Goal: Task Accomplishment & Management: Complete application form

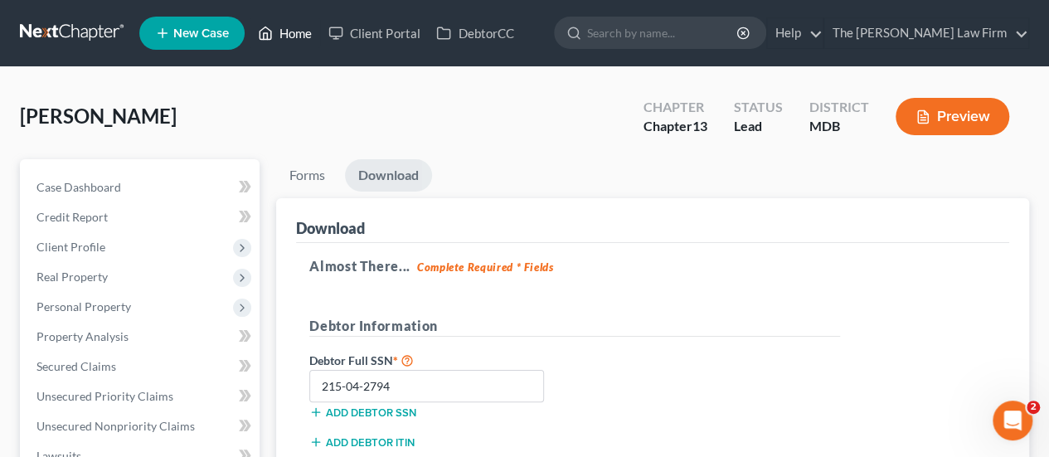
click at [292, 29] on link "Home" at bounding box center [285, 33] width 70 height 30
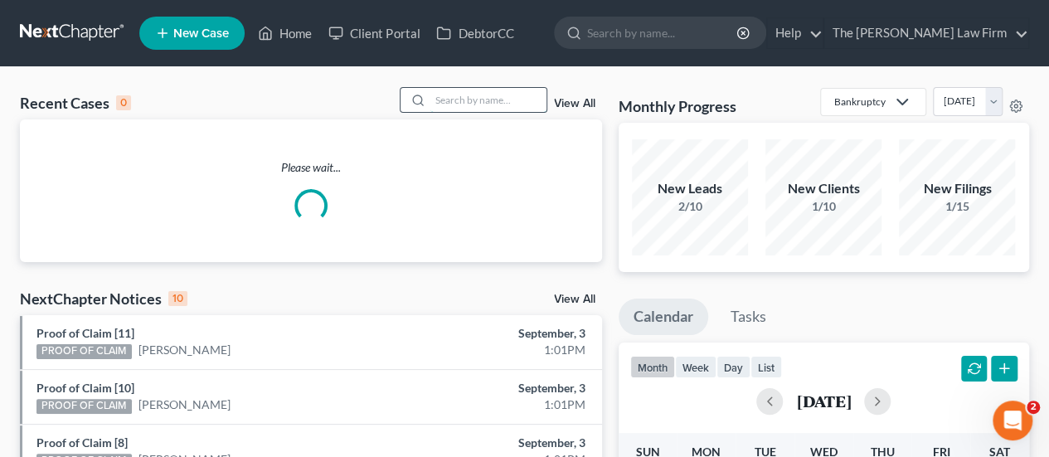
click at [490, 108] on input "search" at bounding box center [488, 100] width 116 height 24
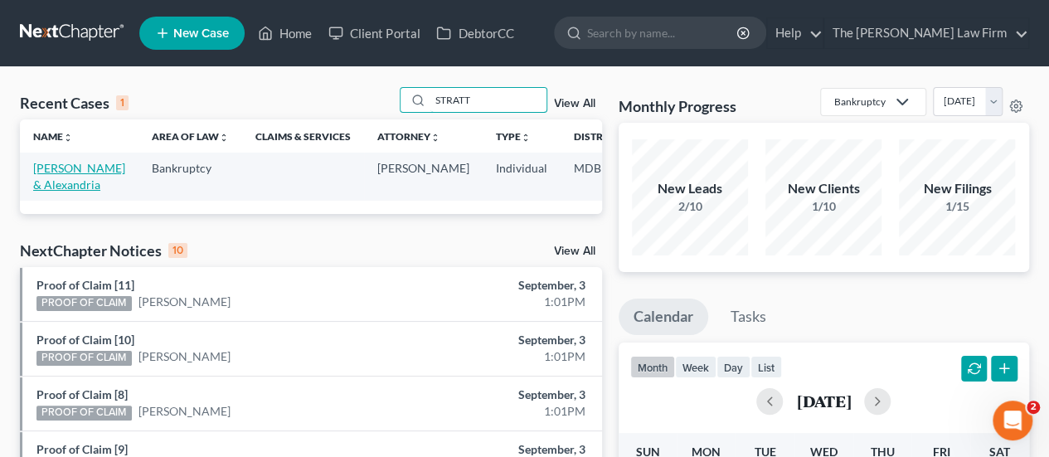
type input "STRATT"
click at [63, 166] on link "[PERSON_NAME] & Alexandria" at bounding box center [79, 176] width 92 height 31
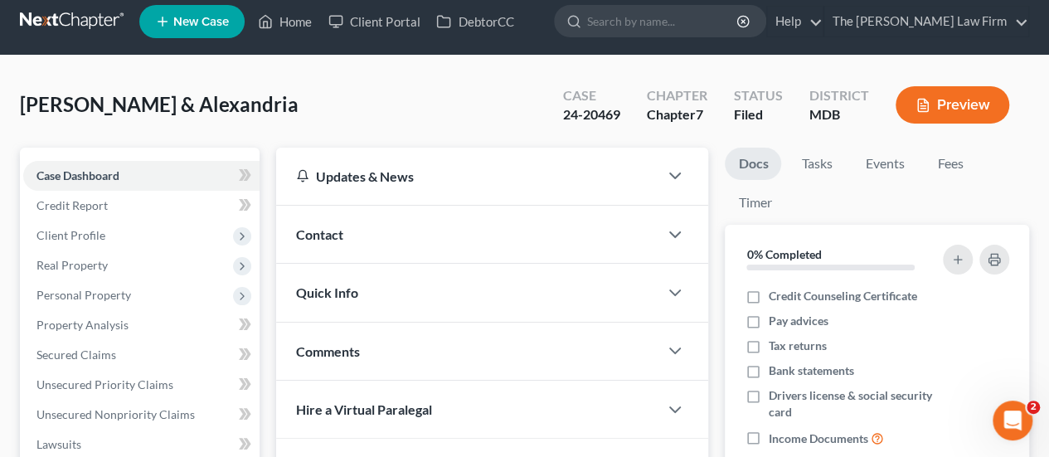
scroll to position [249, 0]
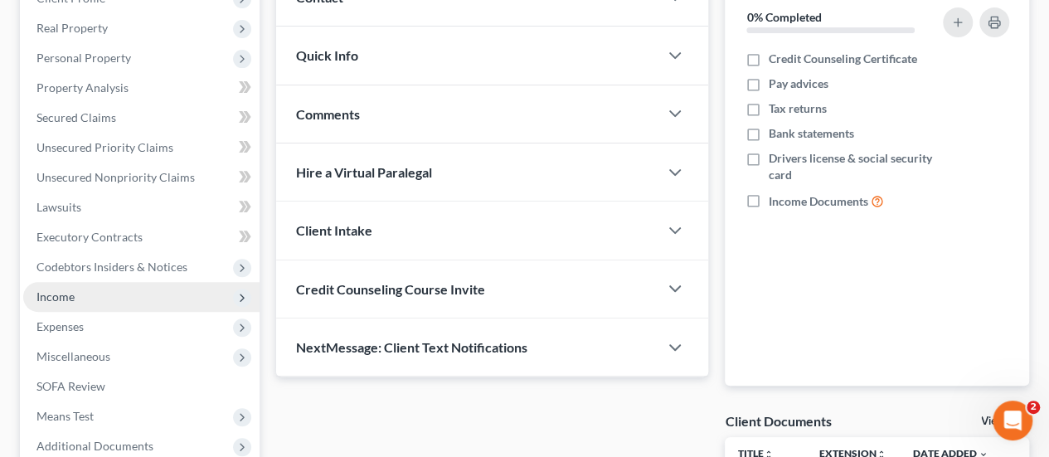
click at [75, 301] on span "Income" at bounding box center [141, 297] width 236 height 30
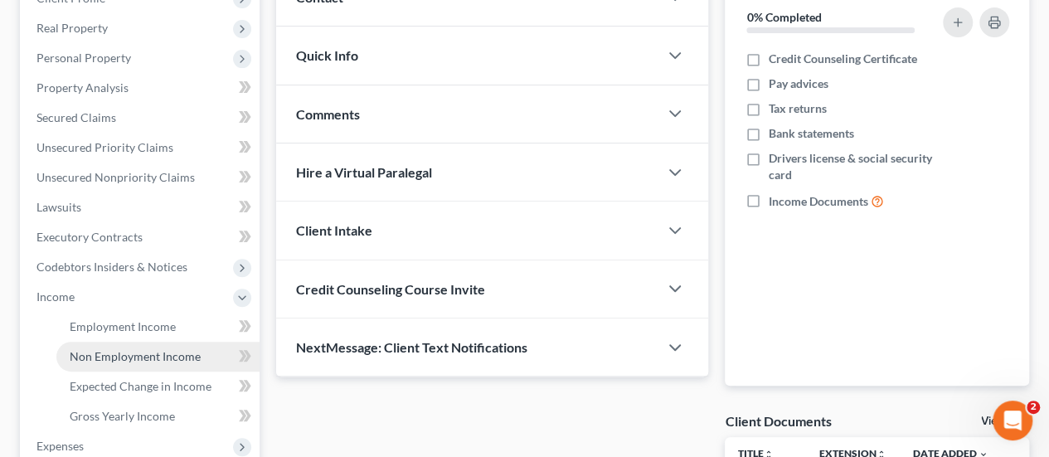
click at [105, 349] on span "Non Employment Income" at bounding box center [135, 356] width 131 height 14
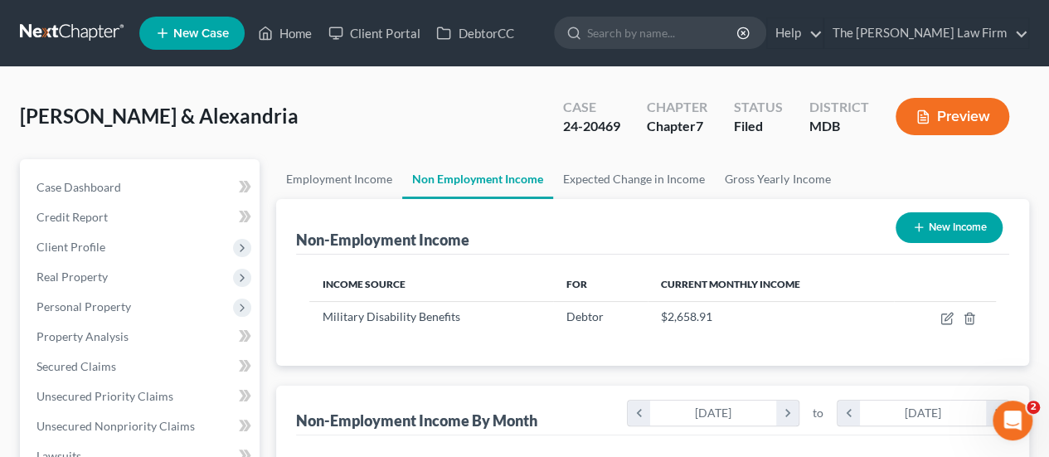
scroll to position [295, 420]
click at [286, 31] on link "Home" at bounding box center [285, 33] width 70 height 30
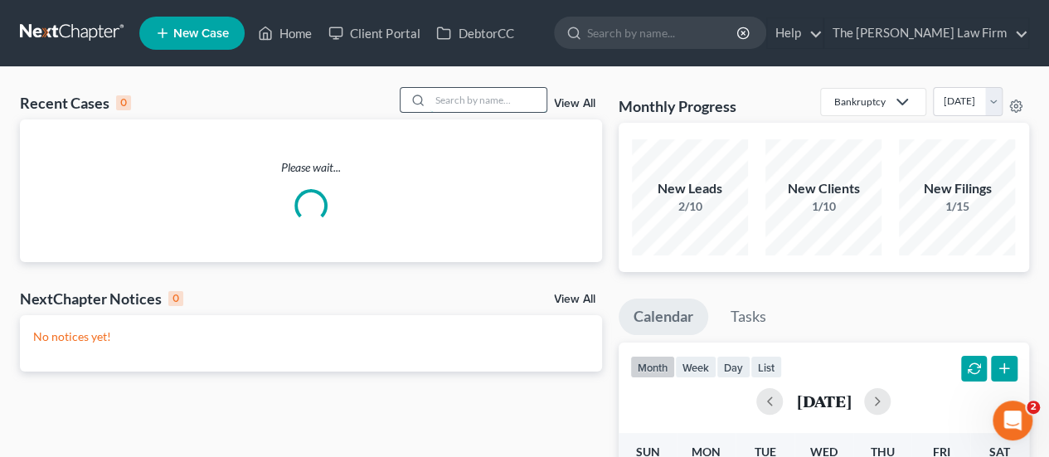
click at [454, 97] on input "search" at bounding box center [488, 100] width 116 height 24
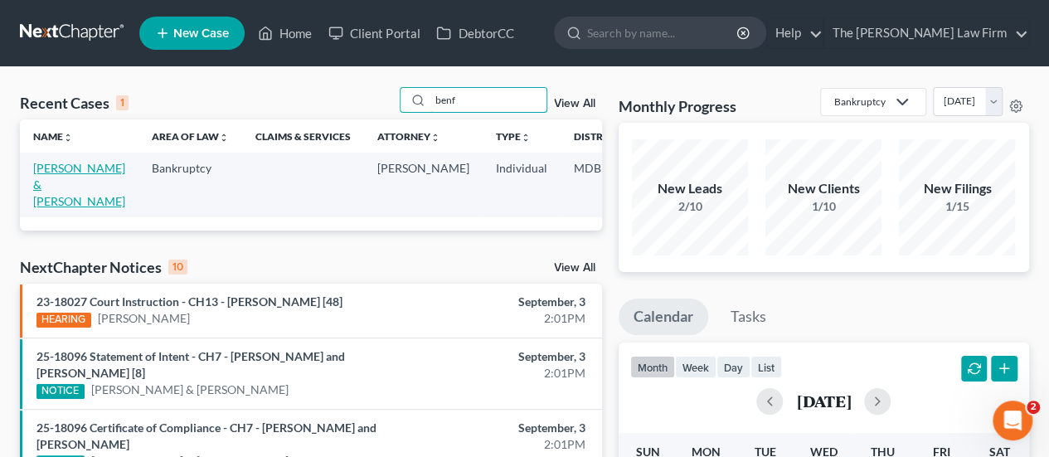
type input "benf"
click at [54, 180] on link "[PERSON_NAME] & [PERSON_NAME]" at bounding box center [79, 184] width 92 height 47
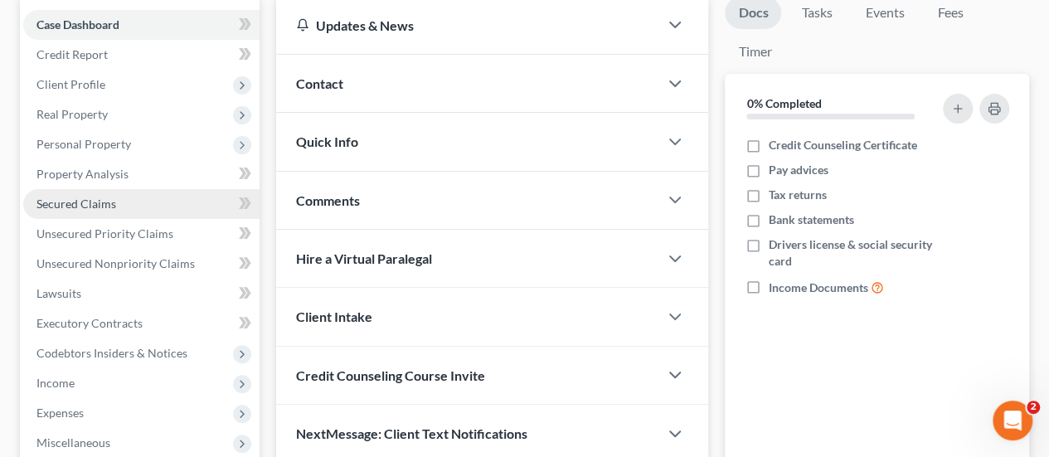
scroll to position [166, 0]
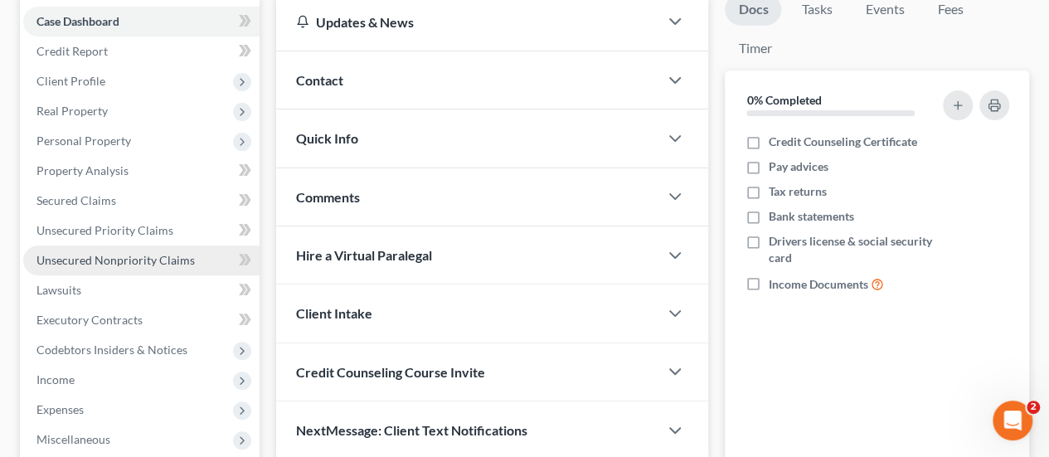
click at [126, 263] on span "Unsecured Nonpriority Claims" at bounding box center [115, 260] width 158 height 14
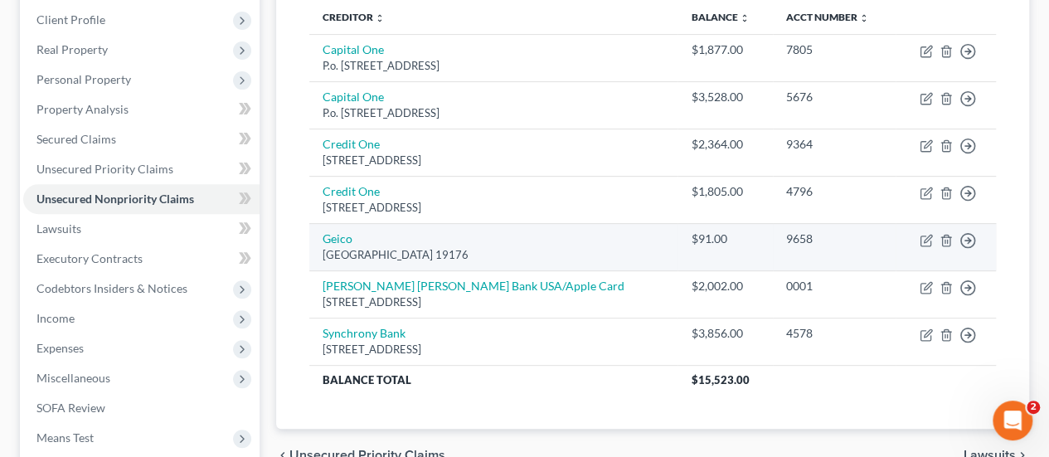
scroll to position [166, 0]
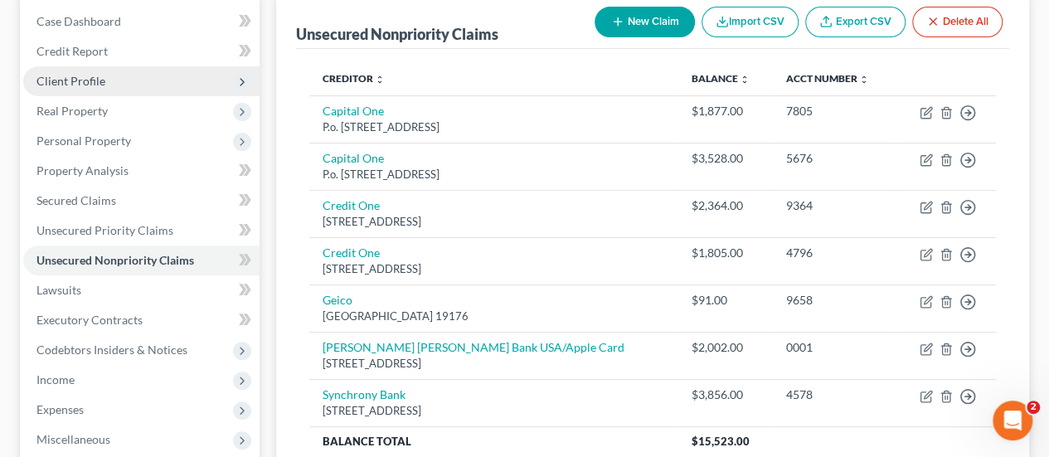
click at [58, 72] on span "Client Profile" at bounding box center [141, 81] width 236 height 30
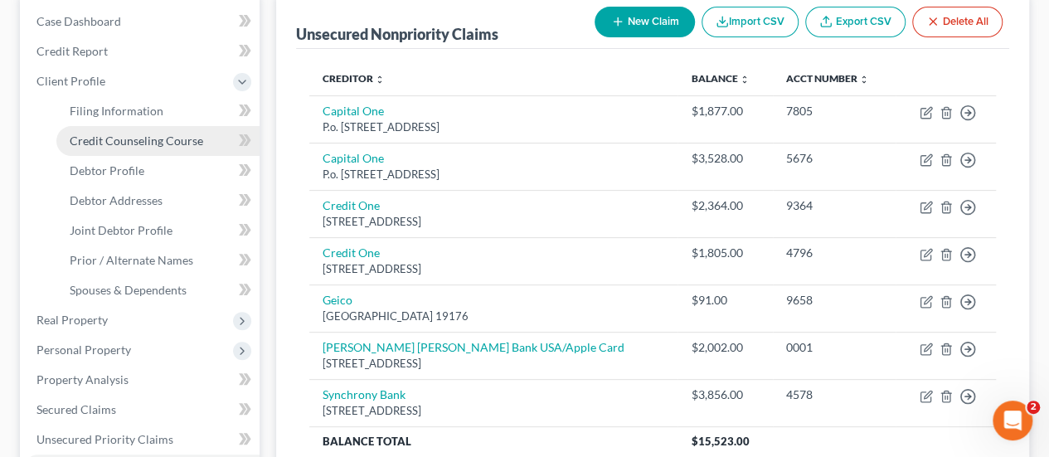
click at [105, 143] on span "Credit Counseling Course" at bounding box center [136, 140] width 133 height 14
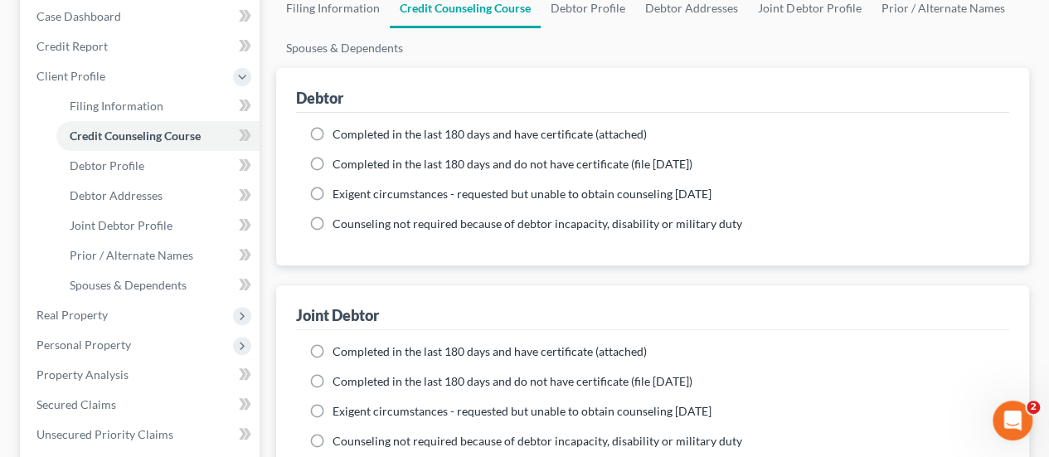
scroll to position [249, 0]
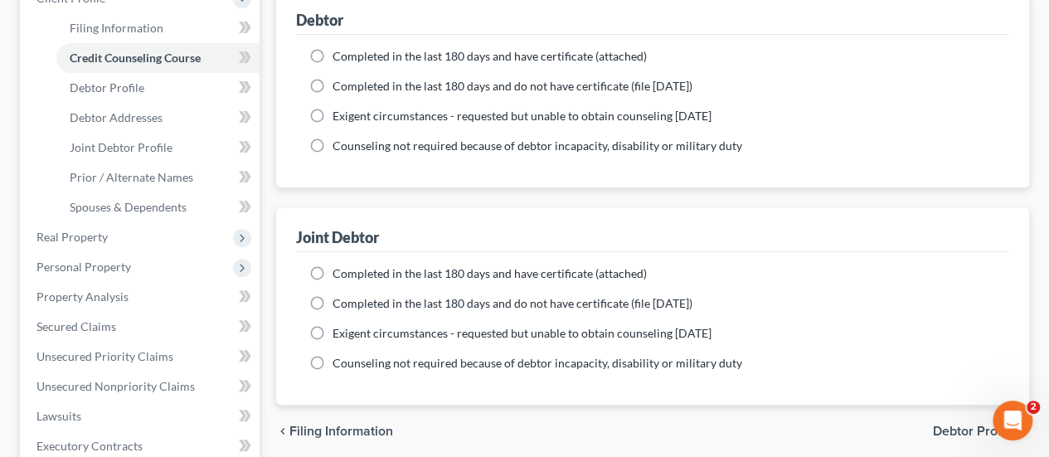
click at [332, 55] on label "Completed in the last 180 days and have certificate (attached)" at bounding box center [489, 56] width 314 height 17
click at [339, 55] on input "Completed in the last 180 days and have certificate (attached)" at bounding box center [344, 53] width 11 height 11
radio input "true"
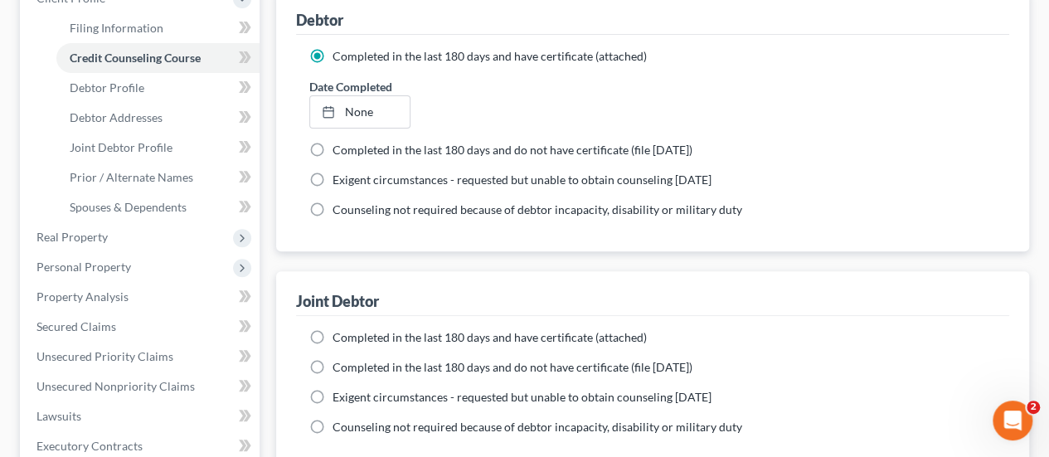
click at [332, 337] on label "Completed in the last 180 days and have certificate (attached)" at bounding box center [489, 337] width 314 height 17
click at [339, 337] on input "Completed in the last 180 days and have certificate (attached)" at bounding box center [344, 334] width 11 height 11
radio input "true"
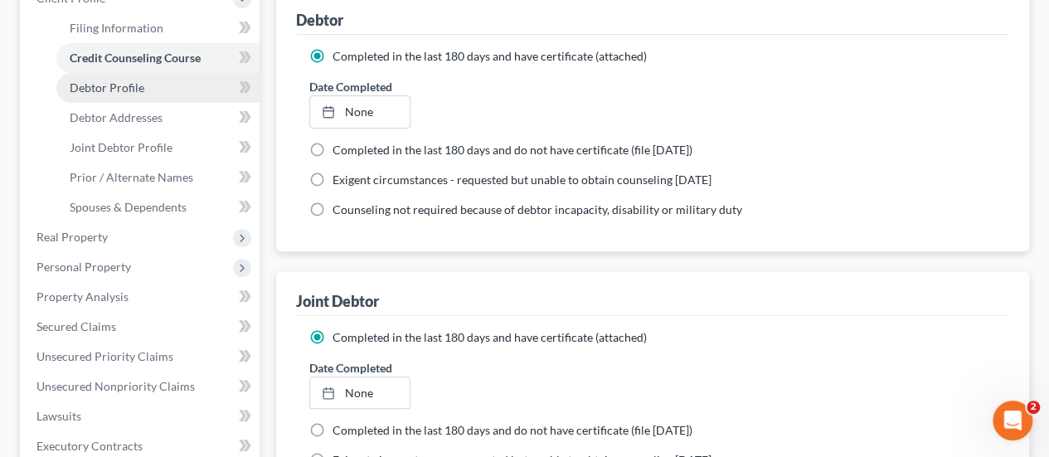
click at [114, 90] on span "Debtor Profile" at bounding box center [107, 87] width 75 height 14
select select "1"
select select "2"
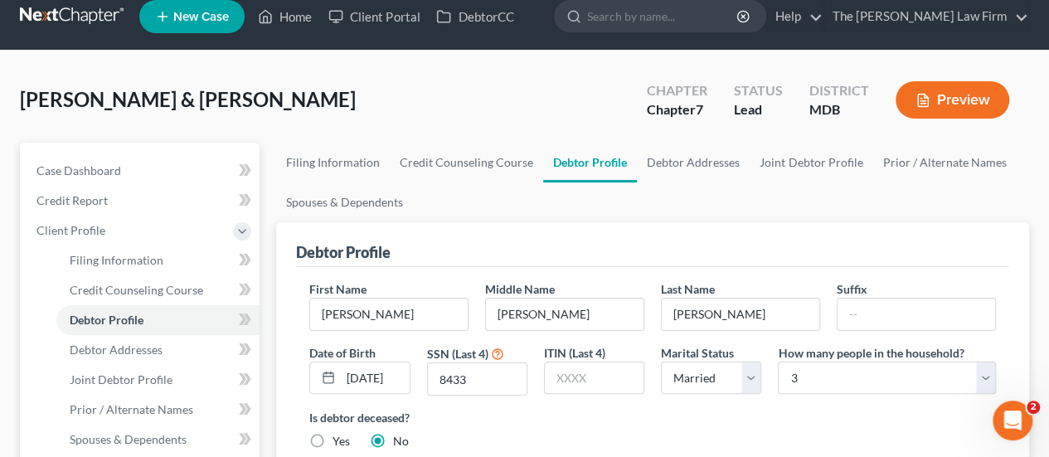
scroll to position [249, 0]
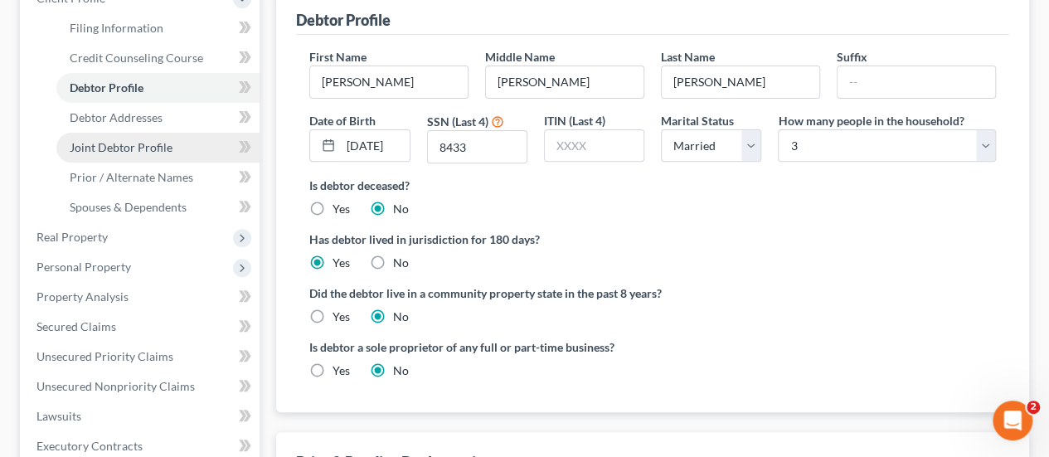
click at [143, 143] on span "Joint Debtor Profile" at bounding box center [121, 147] width 103 height 14
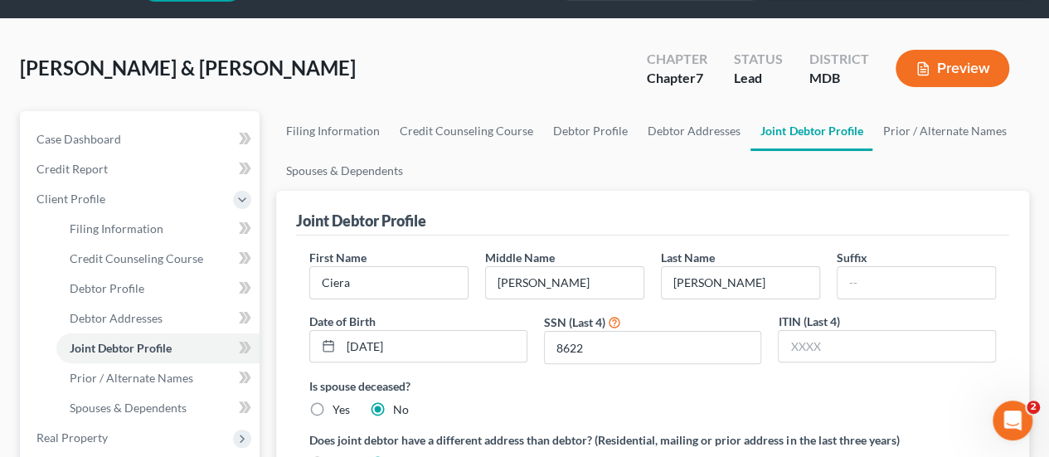
scroll to position [166, 0]
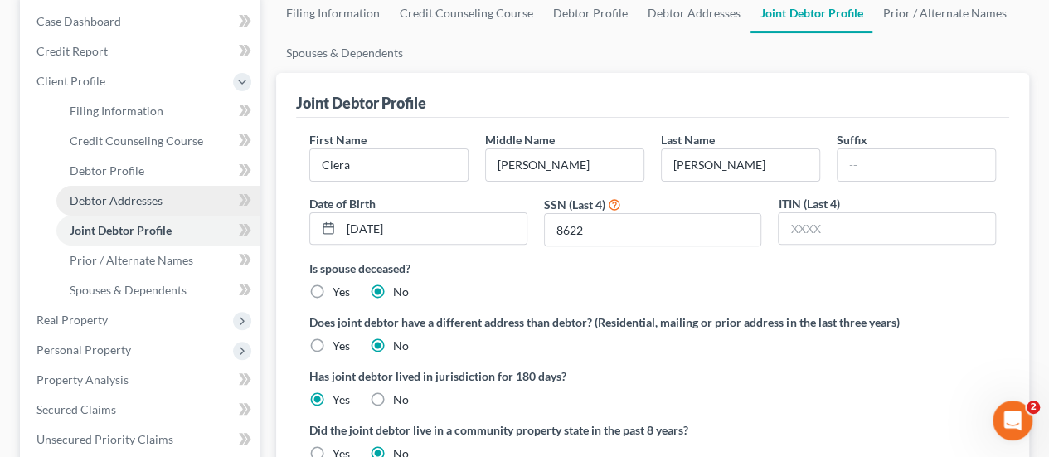
click at [158, 206] on span "Debtor Addresses" at bounding box center [116, 200] width 93 height 14
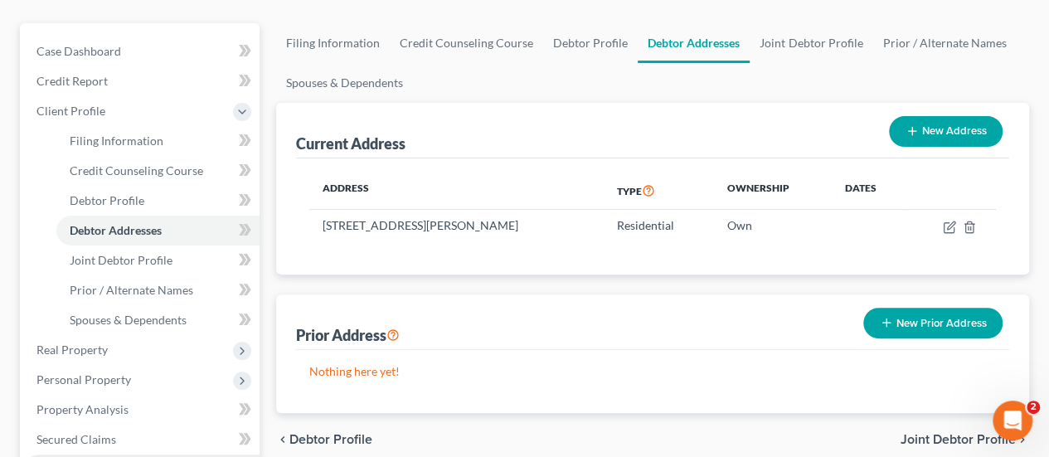
scroll to position [249, 0]
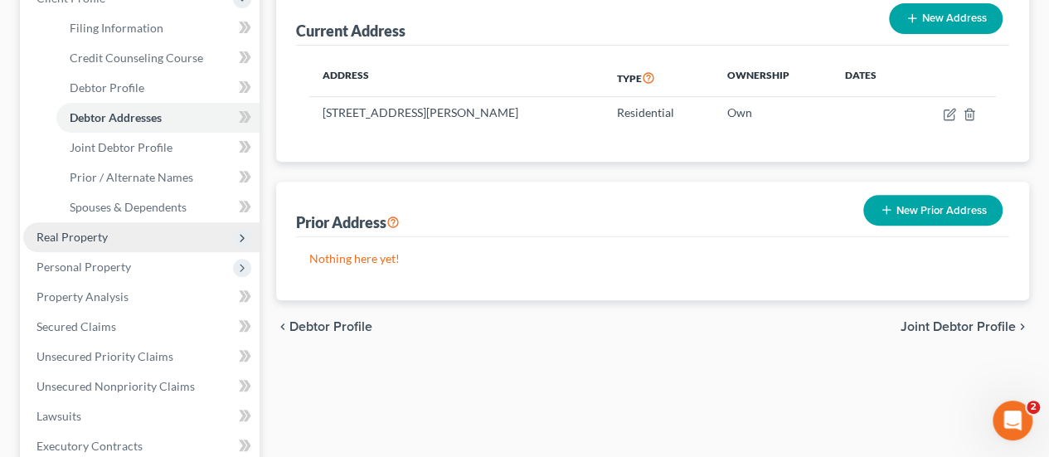
drag, startPoint x: 95, startPoint y: 236, endPoint x: 105, endPoint y: 243, distance: 12.7
click at [95, 236] on span "Real Property" at bounding box center [71, 237] width 71 height 14
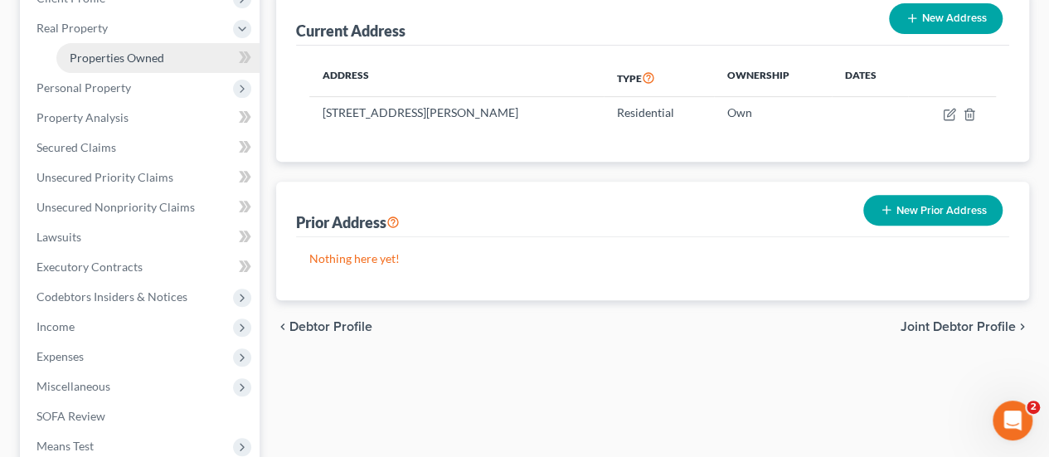
click at [116, 59] on span "Properties Owned" at bounding box center [117, 58] width 95 height 14
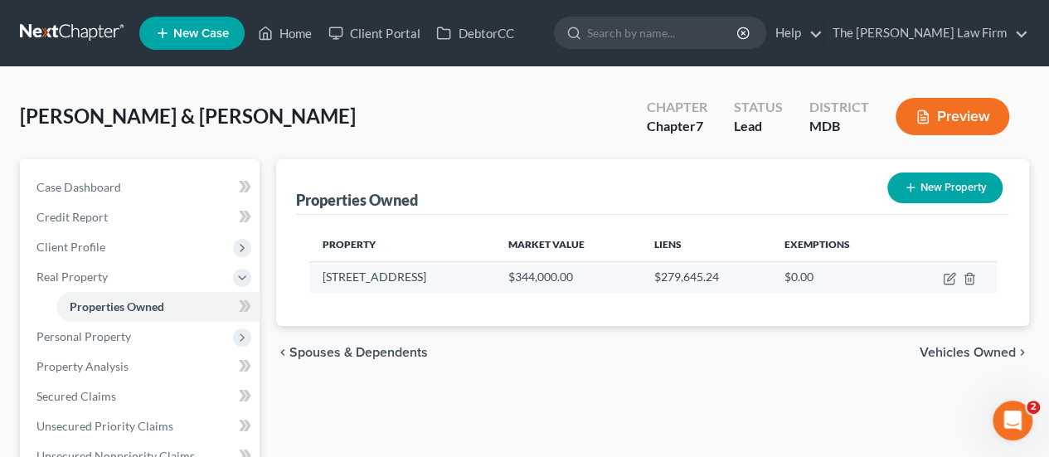
click at [941, 278] on td at bounding box center [948, 277] width 95 height 32
click at [952, 278] on icon "button" at bounding box center [949, 278] width 13 height 13
select select "21"
select select "4"
select select "0"
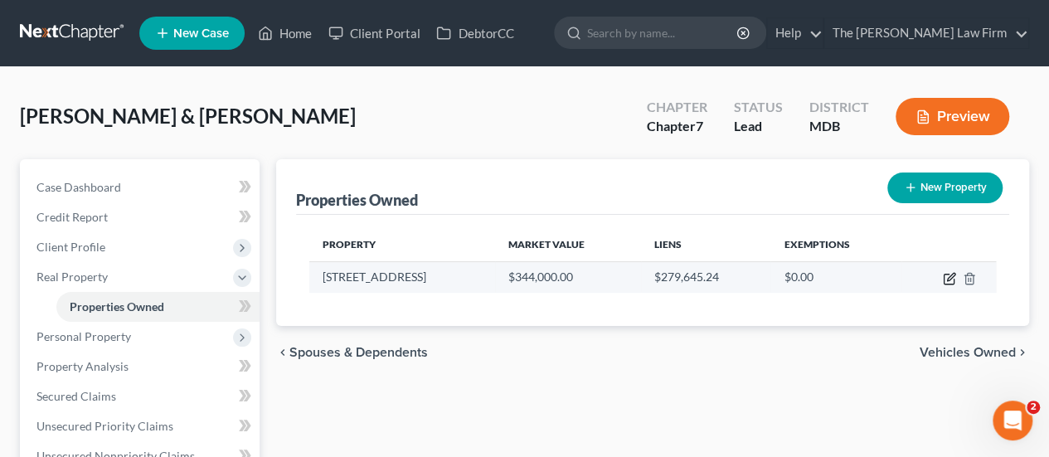
select select "0"
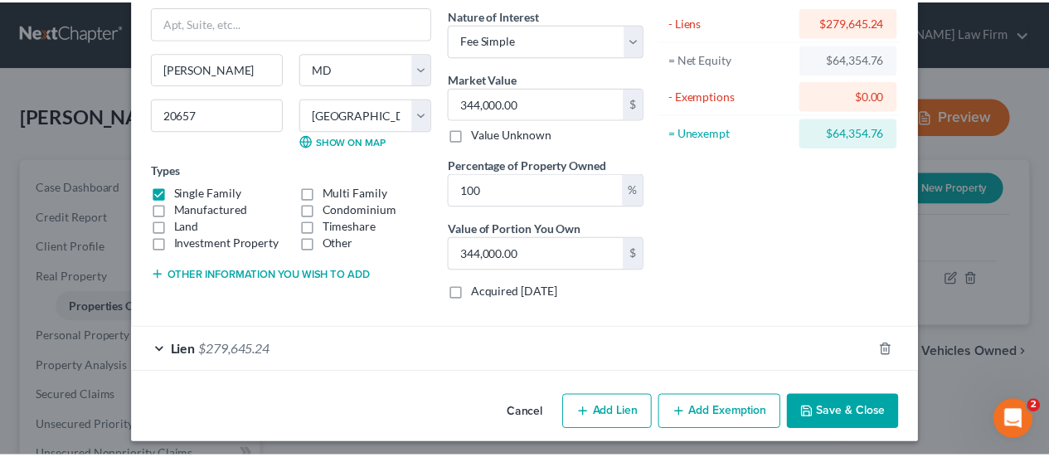
scroll to position [137, 0]
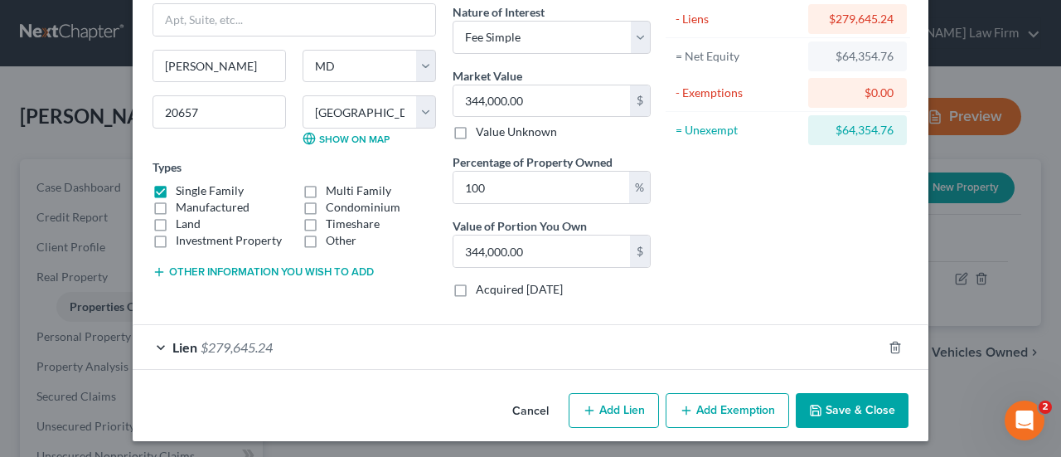
click at [844, 409] on button "Save & Close" at bounding box center [852, 410] width 113 height 35
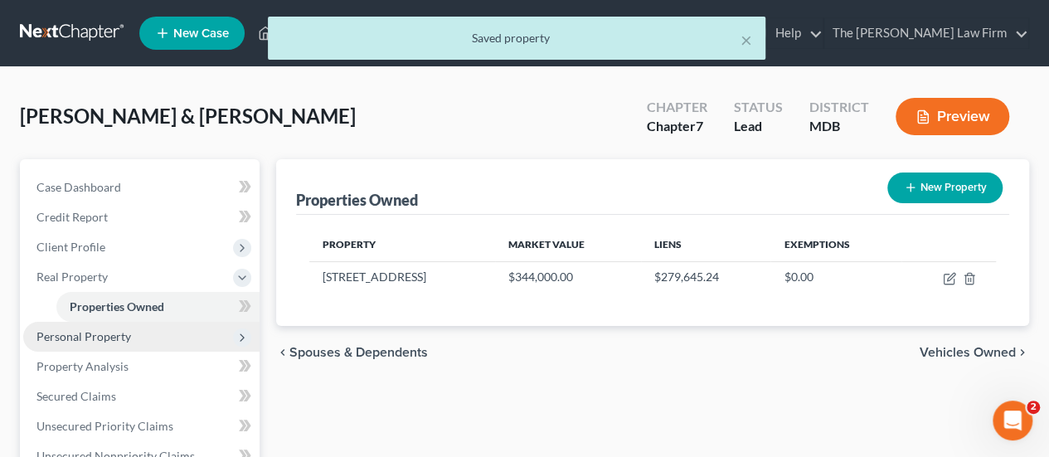
drag, startPoint x: 90, startPoint y: 332, endPoint x: 100, endPoint y: 329, distance: 11.1
click at [90, 332] on span "Personal Property" at bounding box center [83, 336] width 95 height 14
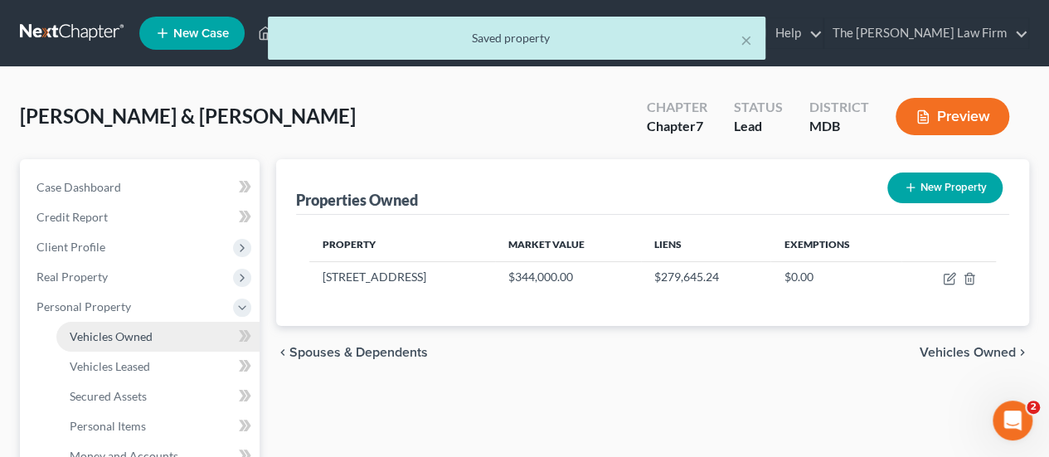
click at [99, 342] on link "Vehicles Owned" at bounding box center [157, 337] width 203 height 30
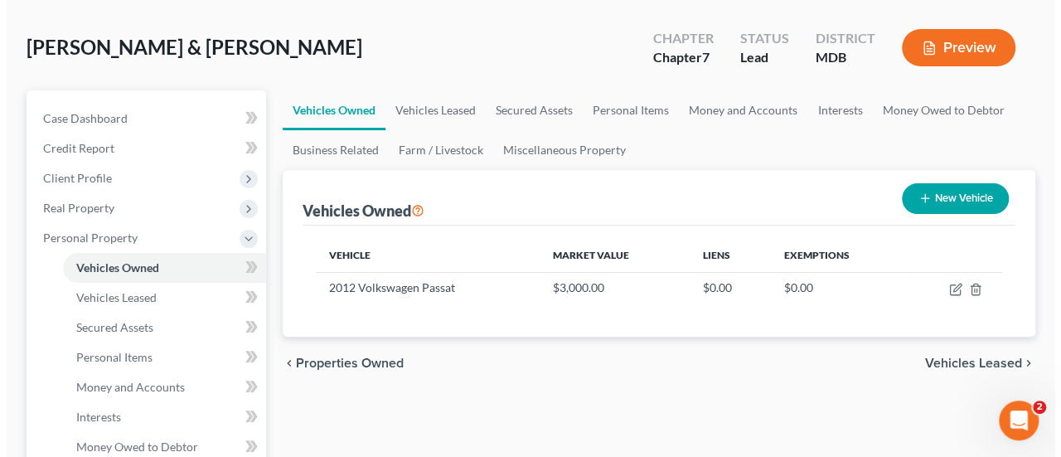
scroll to position [166, 0]
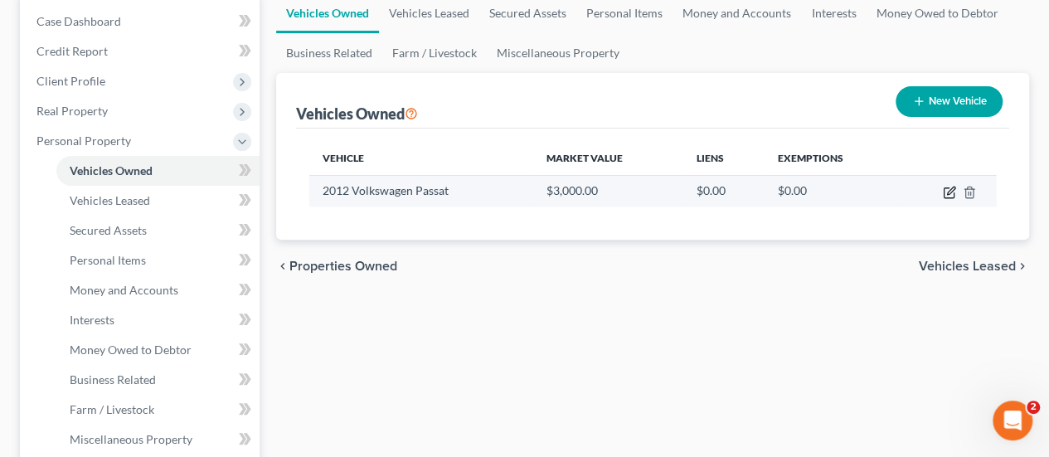
click at [948, 194] on icon "button" at bounding box center [949, 192] width 13 height 13
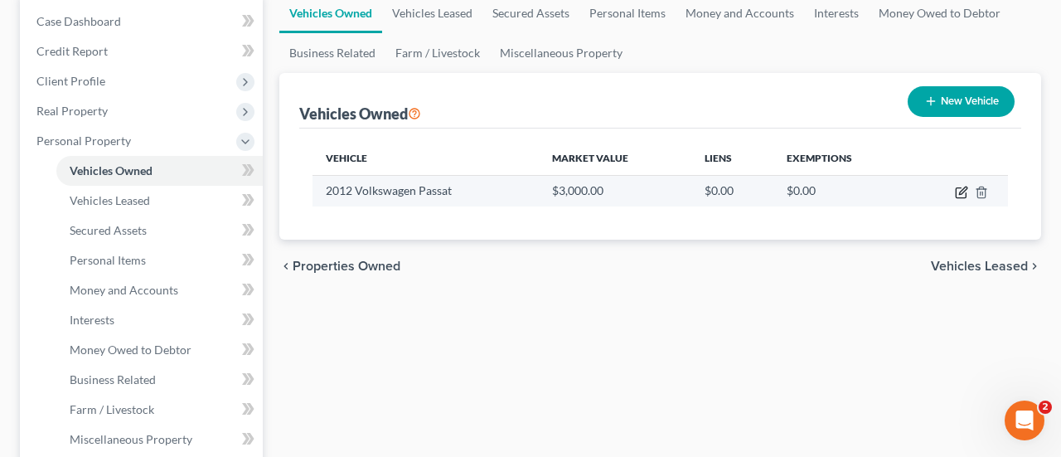
select select "0"
select select "14"
select select "3"
select select "2"
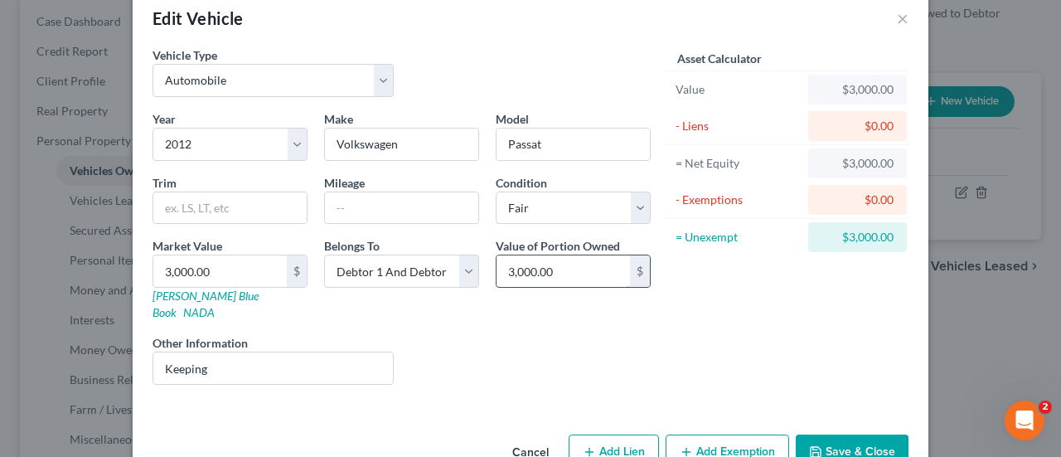
scroll to position [55, 0]
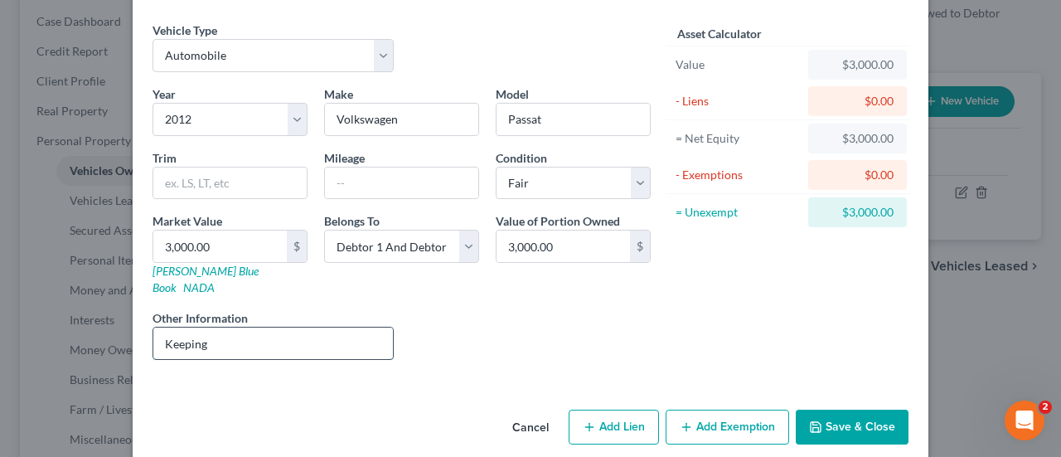
click at [232, 329] on input "Keeping" at bounding box center [273, 343] width 240 height 32
click at [0, 334] on html "Home New Case Client Portal DebtorCC The [PERSON_NAME] Law Firm [EMAIL_ADDRESS]…" at bounding box center [530, 424] width 1061 height 1180
click at [735, 410] on button "Add Exemption" at bounding box center [728, 427] width 124 height 35
select select "2"
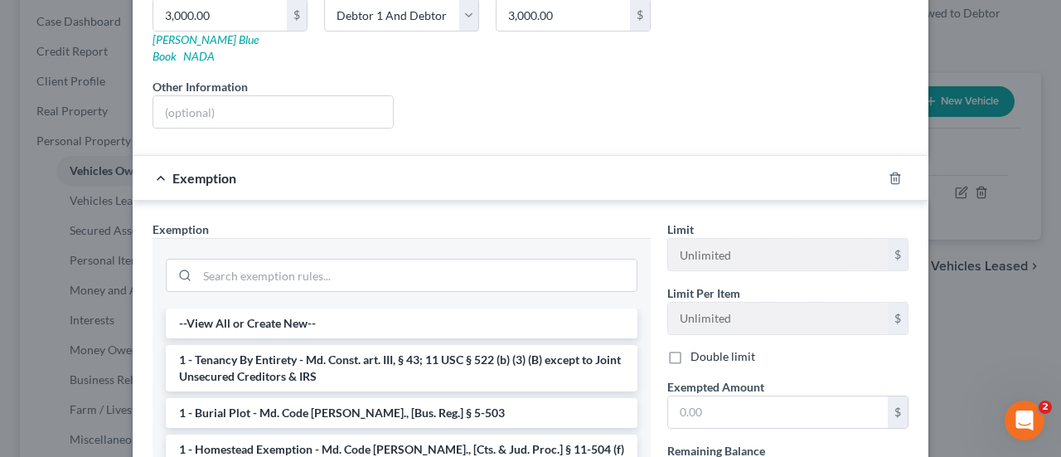
scroll to position [303, 0]
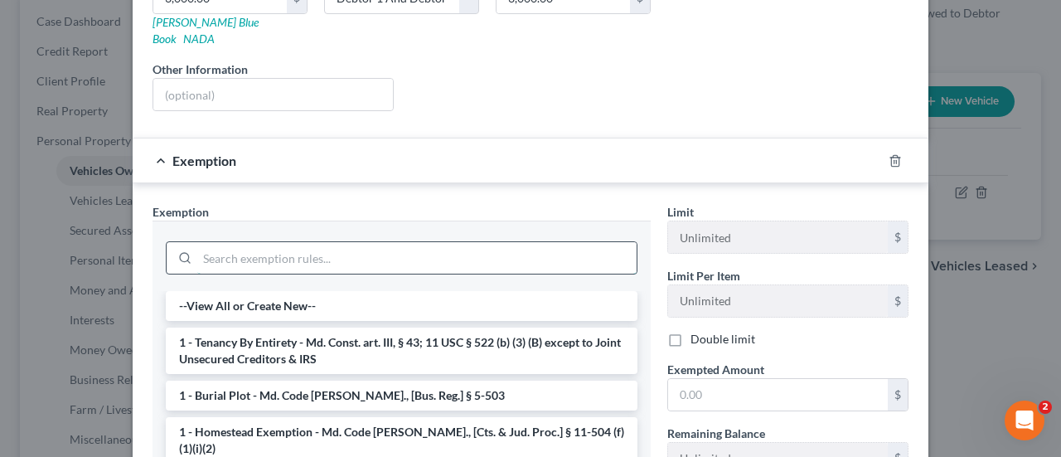
click at [329, 248] on input "search" at bounding box center [416, 258] width 439 height 32
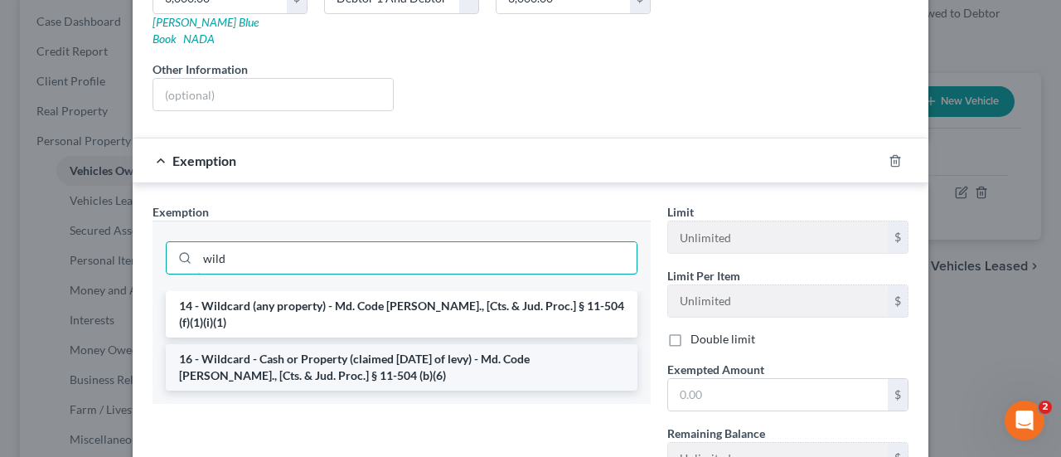
type input "wild"
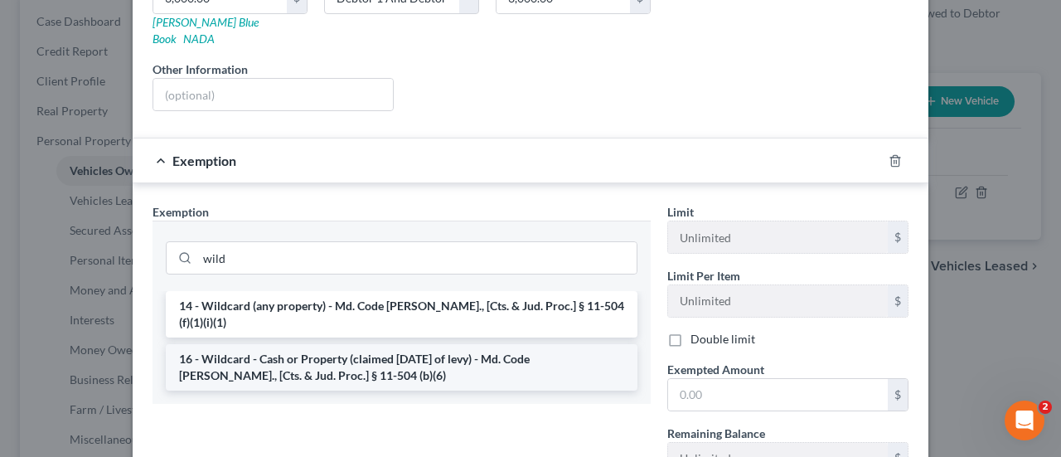
click at [325, 344] on li "16 - Wildcard - Cash or Property (claimed [DATE] of levy) - Md. Code [PERSON_NA…" at bounding box center [402, 367] width 472 height 46
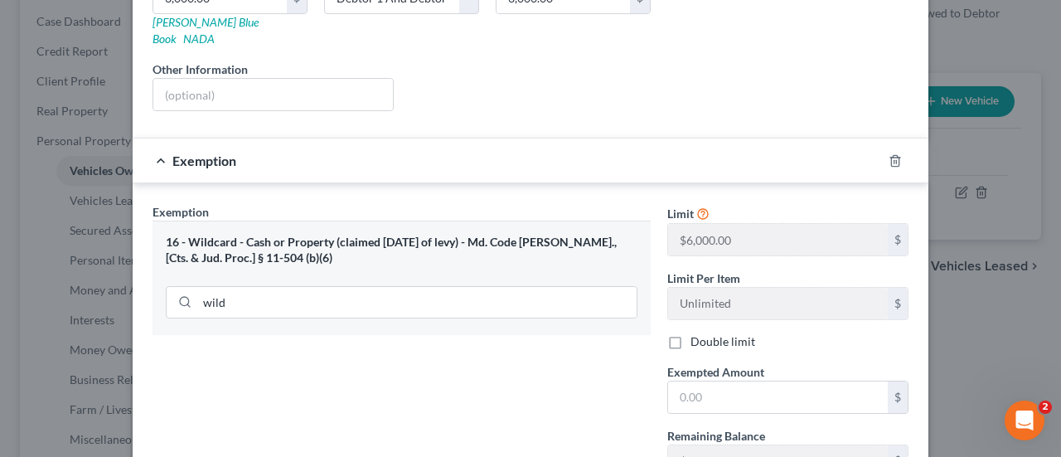
click at [691, 333] on label "Double limit" at bounding box center [723, 341] width 65 height 17
click at [697, 333] on input "Double limit" at bounding box center [702, 338] width 11 height 11
checkbox input "true"
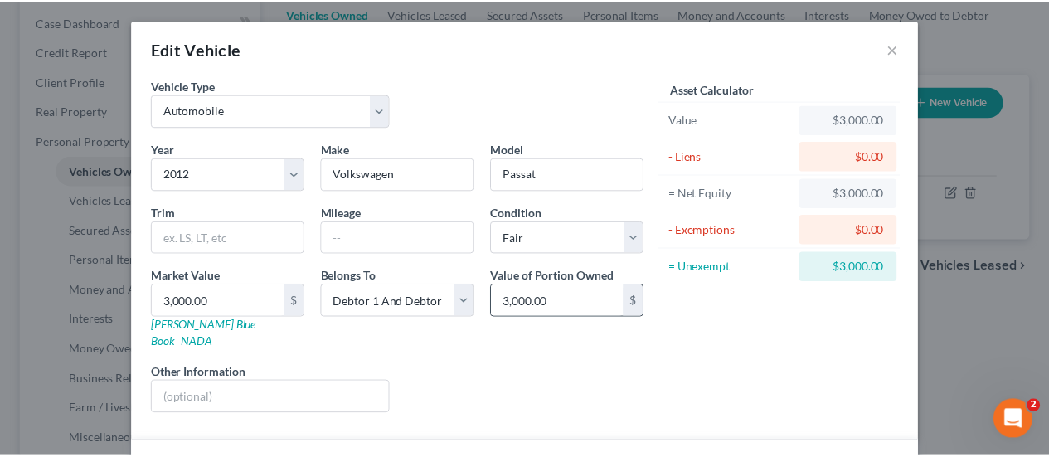
scroll to position [484, 0]
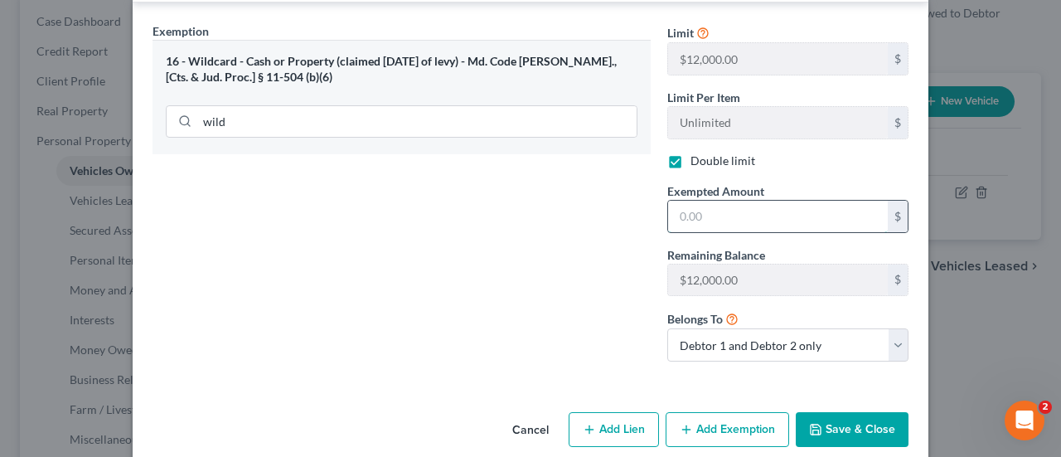
click at [703, 201] on input "text" at bounding box center [778, 217] width 220 height 32
type input "3,000"
click at [890, 412] on button "Save & Close" at bounding box center [852, 429] width 113 height 35
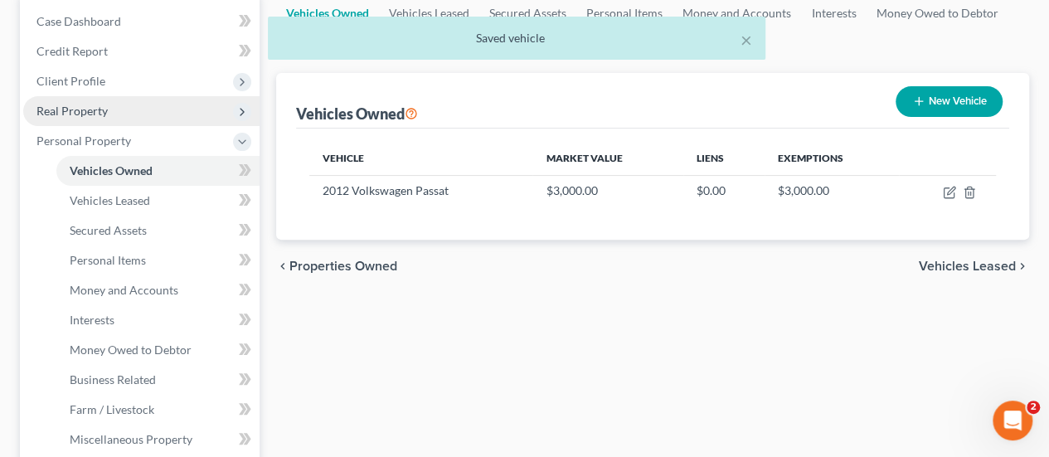
click at [103, 111] on span "Real Property" at bounding box center [71, 111] width 71 height 14
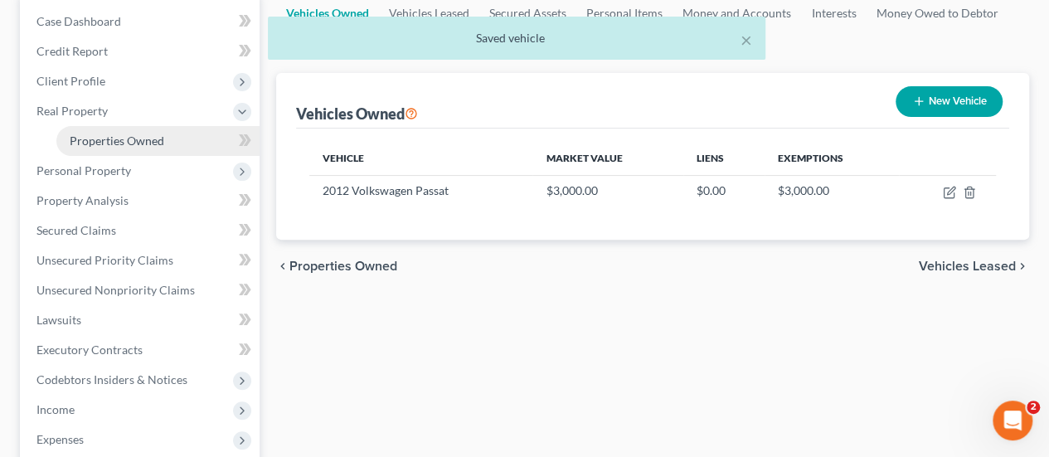
click at [112, 143] on span "Properties Owned" at bounding box center [117, 140] width 95 height 14
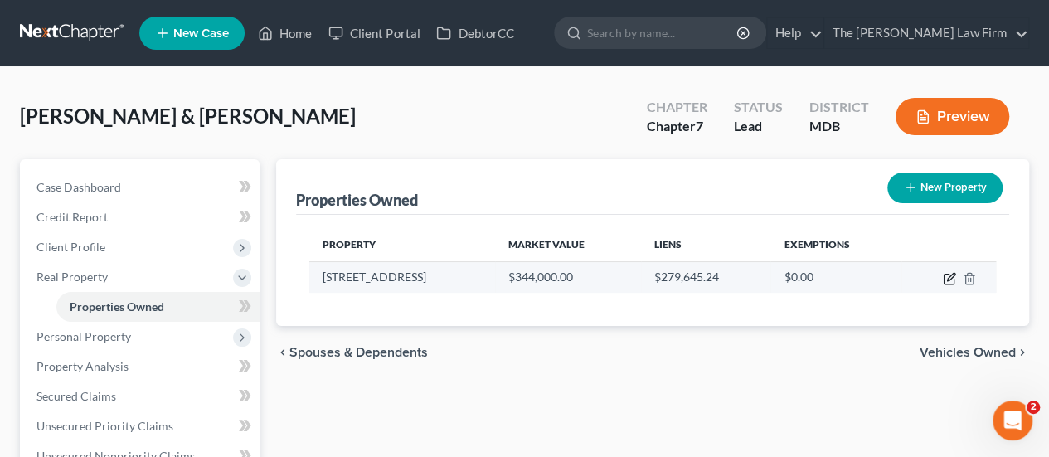
click at [948, 274] on icon "button" at bounding box center [949, 278] width 13 height 13
select select "21"
select select "4"
select select "0"
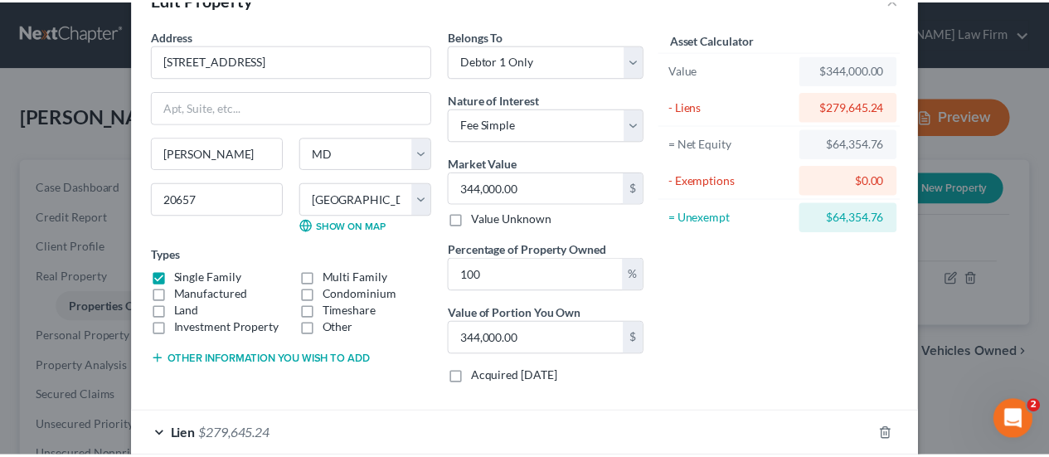
scroll to position [137, 0]
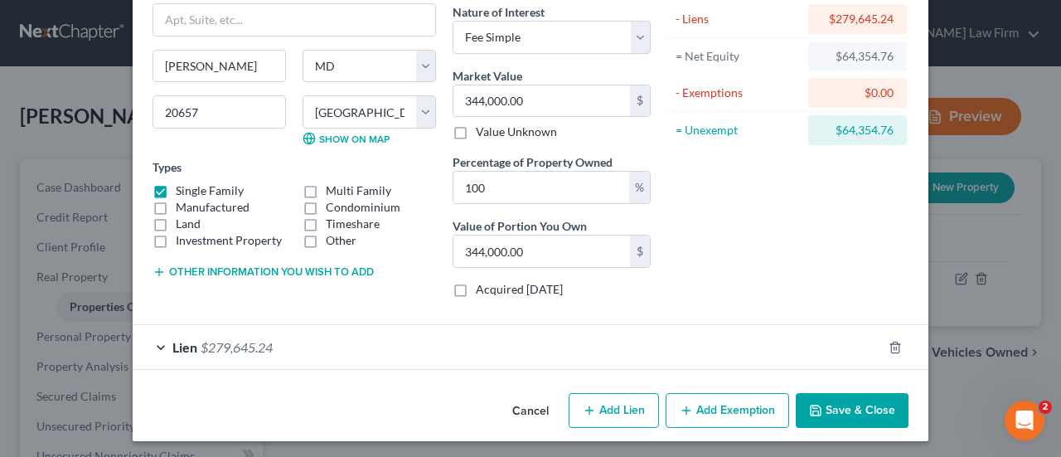
click at [522, 400] on button "Cancel" at bounding box center [530, 411] width 63 height 33
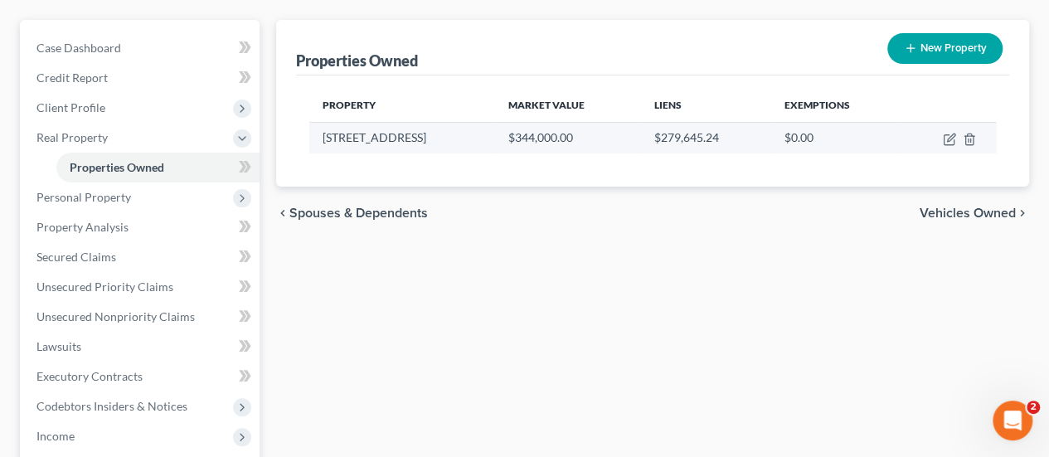
scroll to position [166, 0]
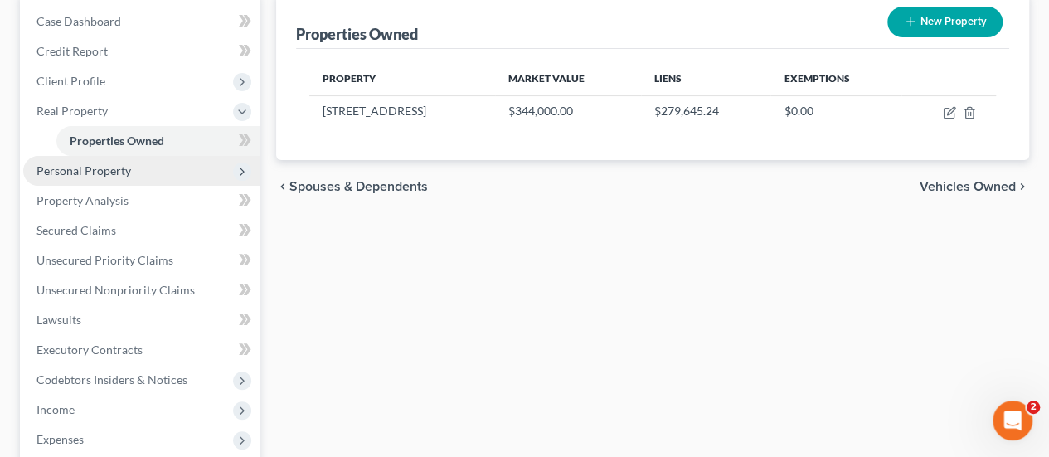
click at [73, 167] on span "Personal Property" at bounding box center [83, 170] width 95 height 14
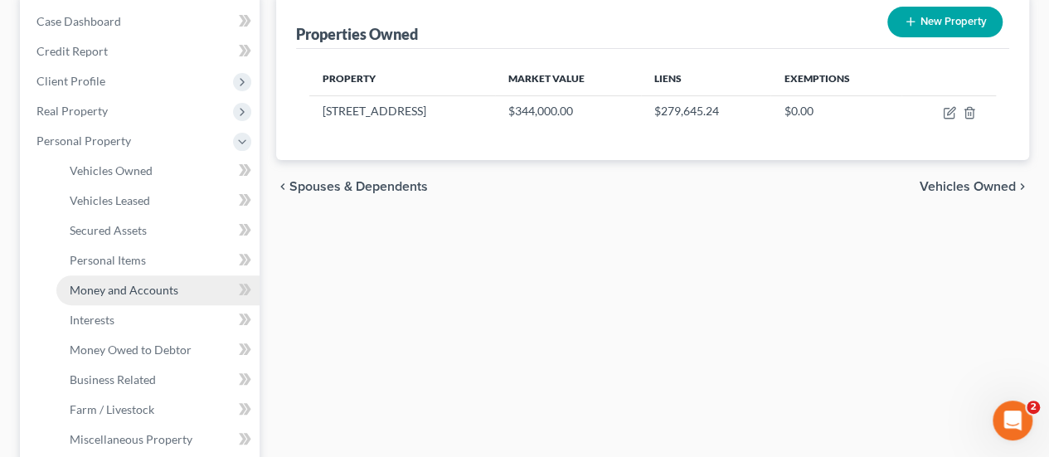
click at [124, 288] on span "Money and Accounts" at bounding box center [124, 290] width 109 height 14
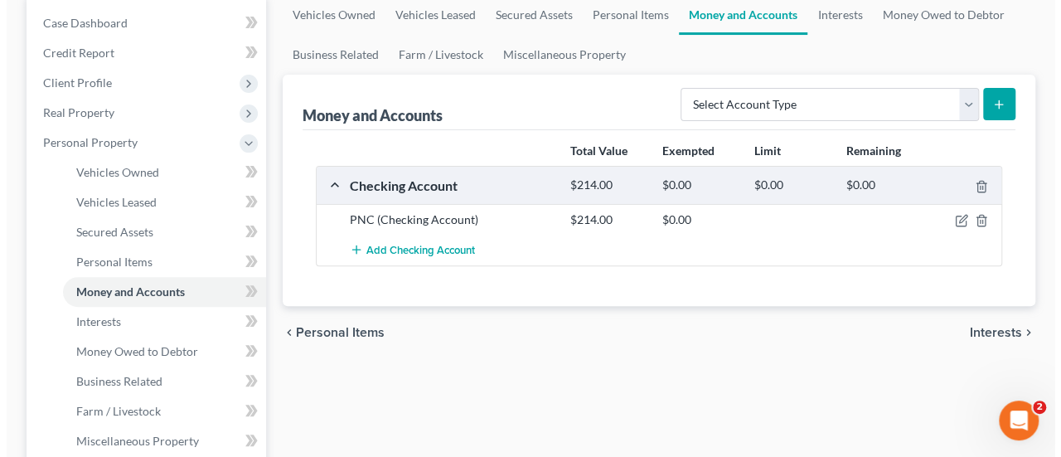
scroll to position [166, 0]
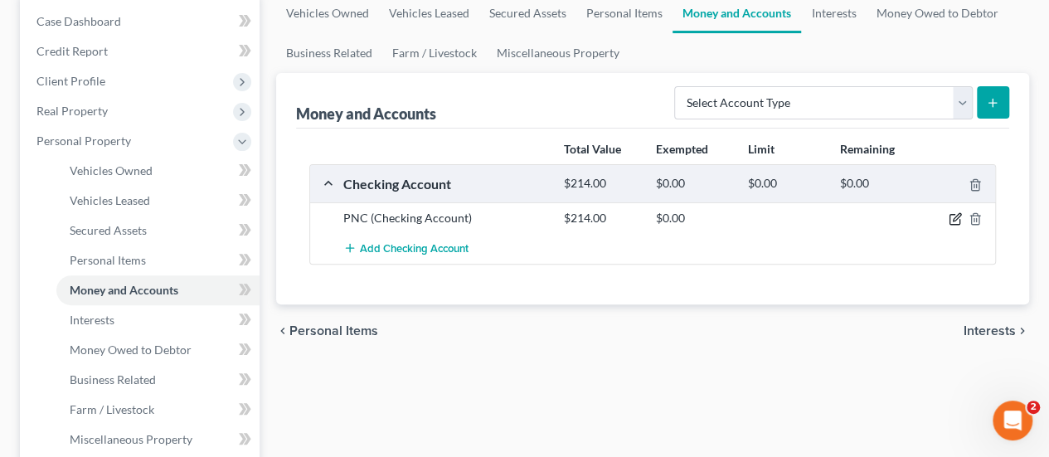
click at [958, 219] on icon "button" at bounding box center [954, 220] width 10 height 10
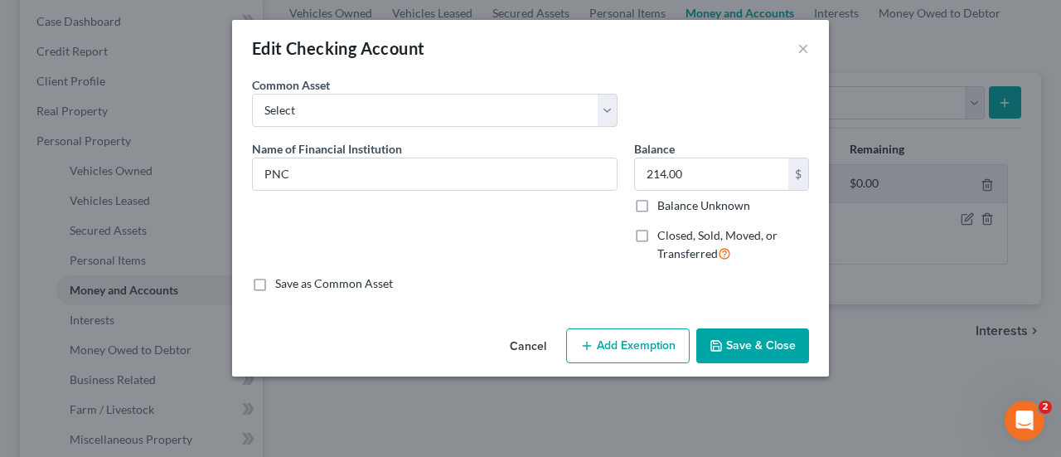
click at [635, 343] on button "Add Exemption" at bounding box center [628, 345] width 124 height 35
select select "2"
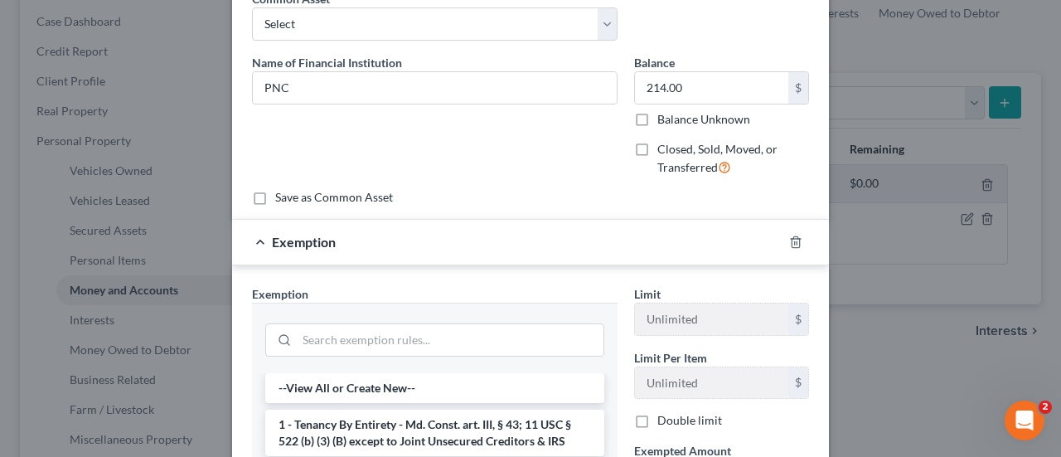
scroll to position [249, 0]
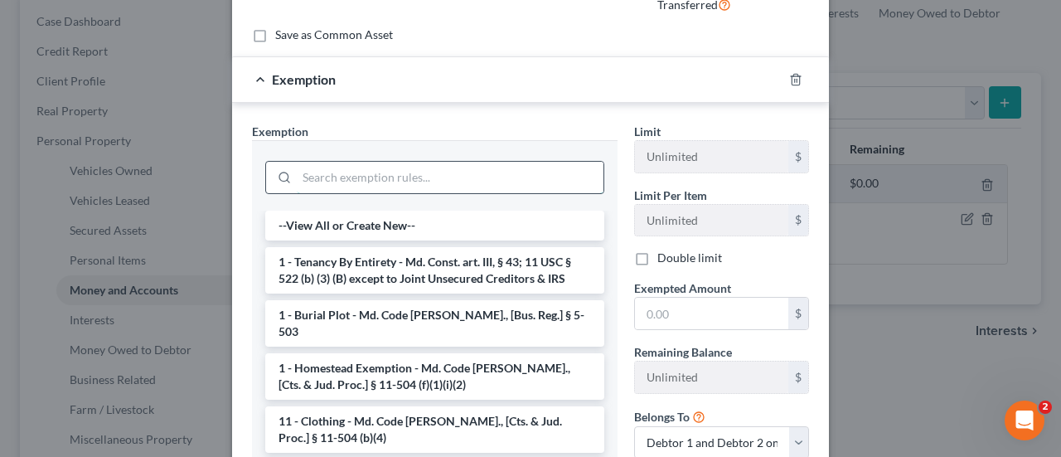
click at [345, 184] on input "search" at bounding box center [450, 178] width 307 height 32
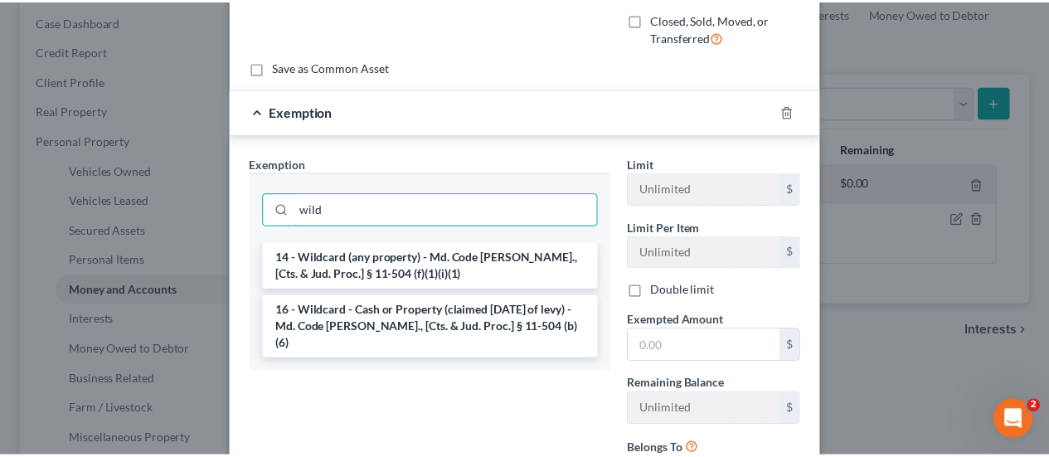
scroll to position [332, 0]
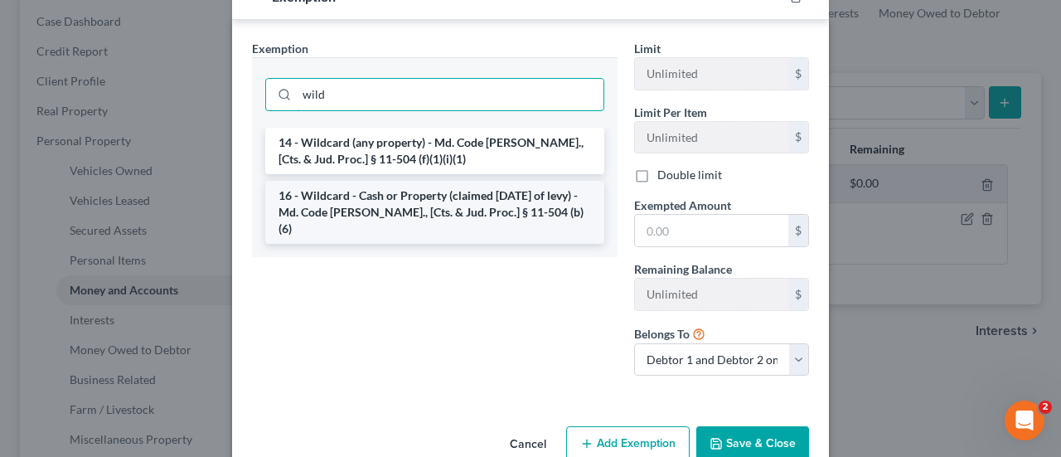
type input "wild"
click at [426, 218] on li "16 - Wildcard - Cash or Property (claimed [DATE] of levy) - Md. Code [PERSON_NA…" at bounding box center [434, 212] width 339 height 63
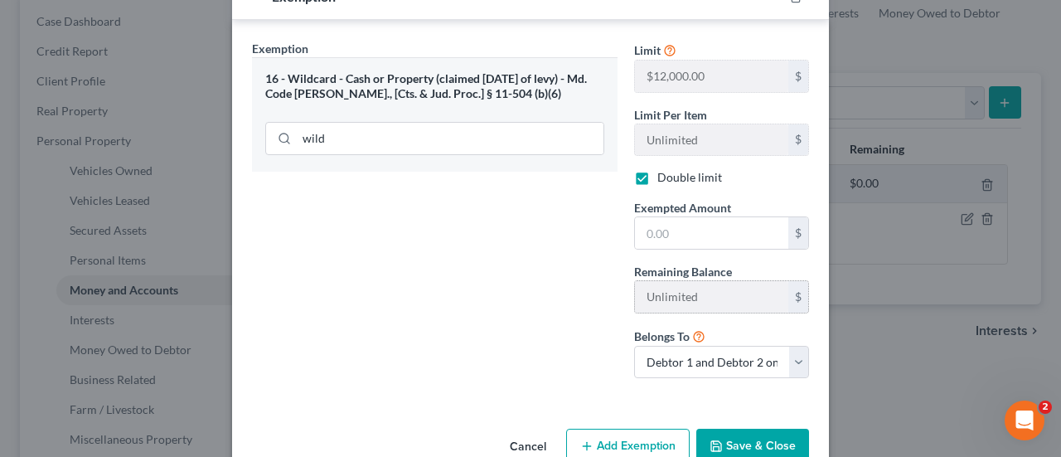
checkbox input "true"
click at [697, 240] on input "text" at bounding box center [711, 233] width 153 height 32
type input "214"
click at [738, 440] on button "Save & Close" at bounding box center [752, 446] width 113 height 35
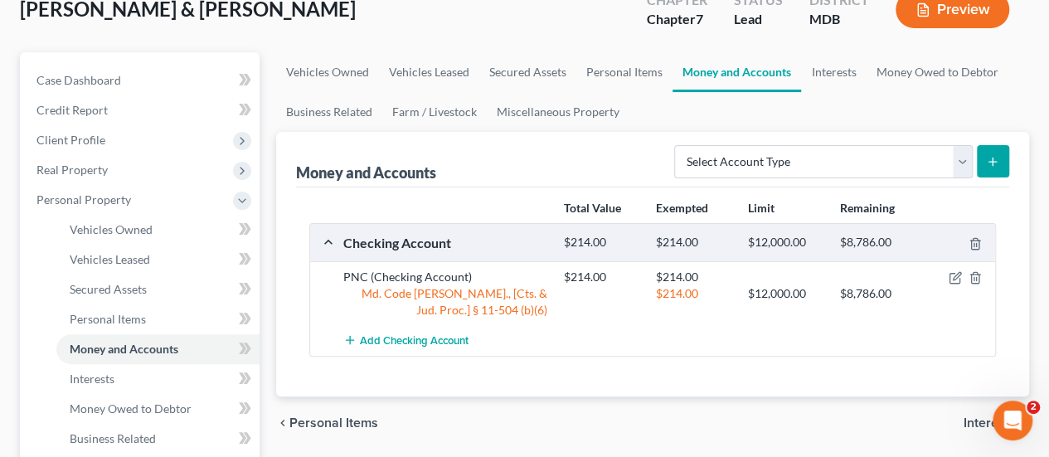
scroll to position [0, 0]
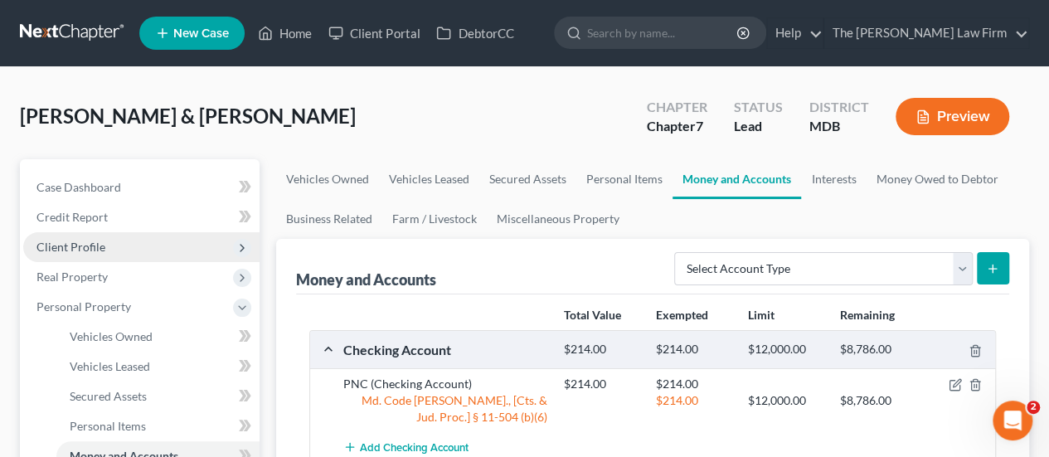
click at [81, 250] on span "Client Profile" at bounding box center [70, 247] width 69 height 14
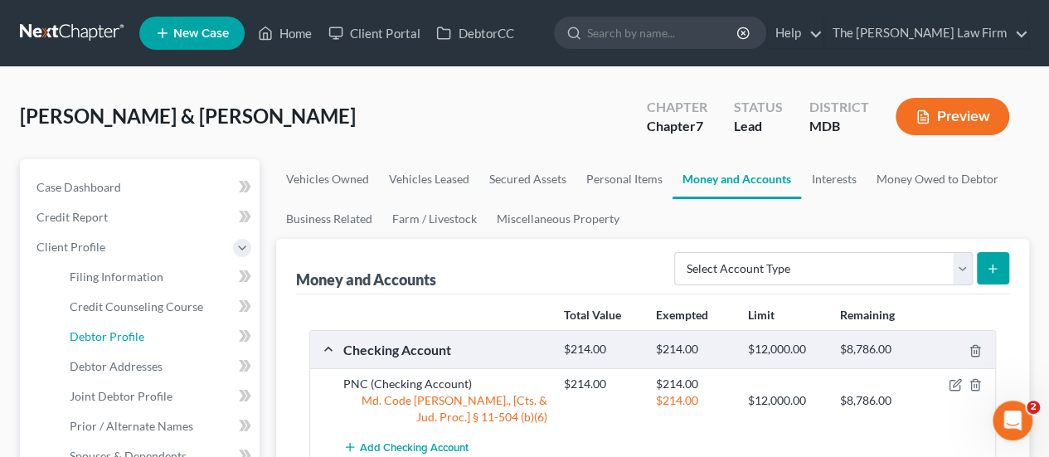
drag, startPoint x: 120, startPoint y: 339, endPoint x: 274, endPoint y: 228, distance: 190.1
click at [121, 339] on span "Debtor Profile" at bounding box center [107, 336] width 75 height 14
select select "1"
select select "2"
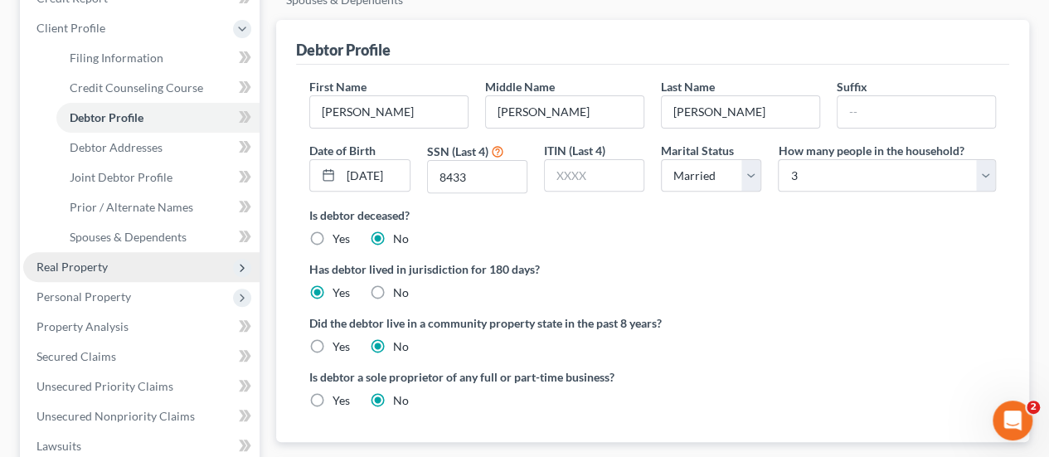
scroll to position [249, 0]
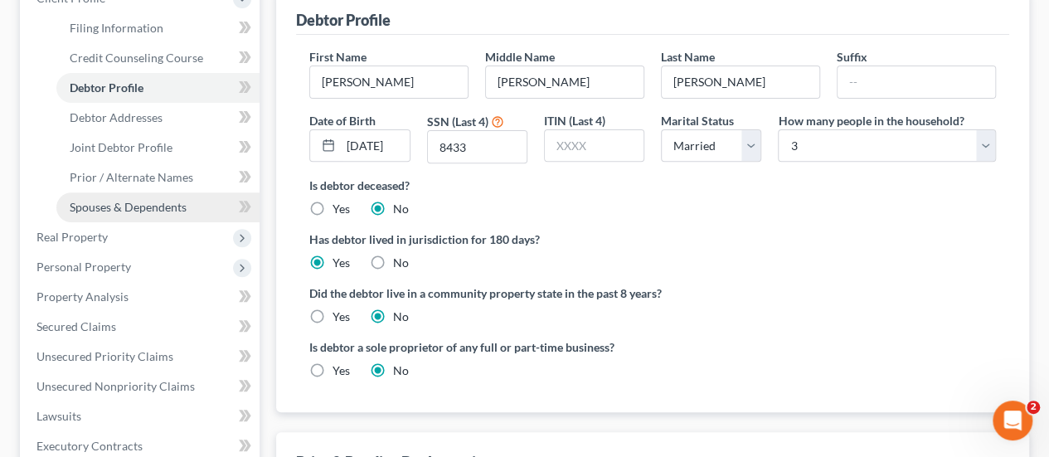
click at [148, 201] on span "Spouses & Dependents" at bounding box center [128, 207] width 117 height 14
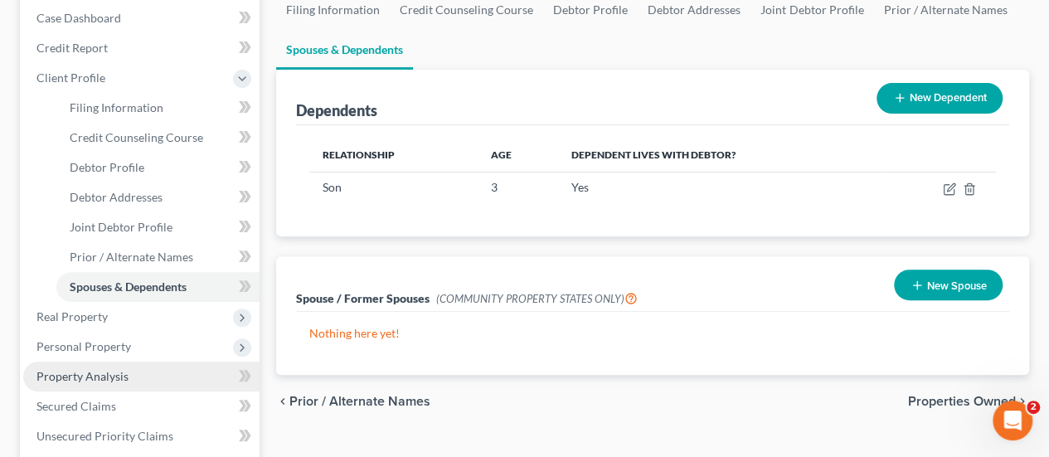
scroll to position [166, 0]
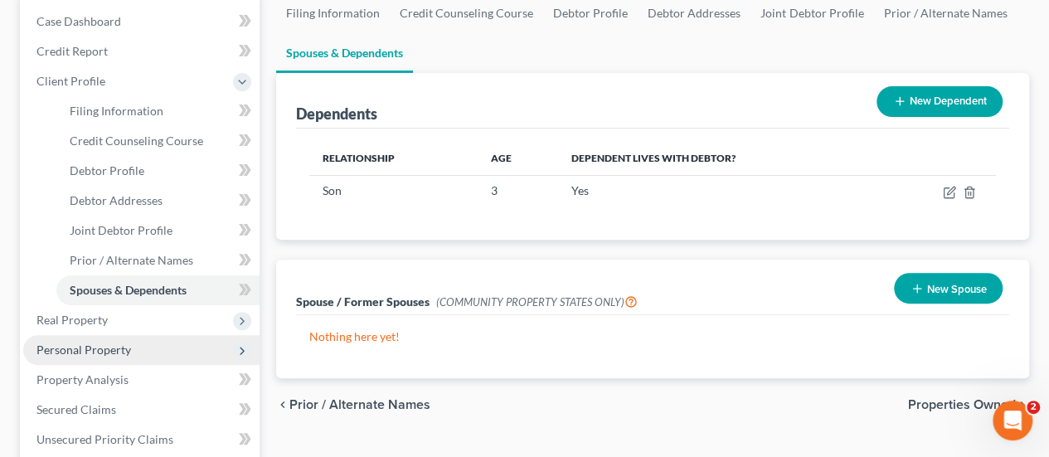
click at [106, 346] on span "Personal Property" at bounding box center [83, 349] width 95 height 14
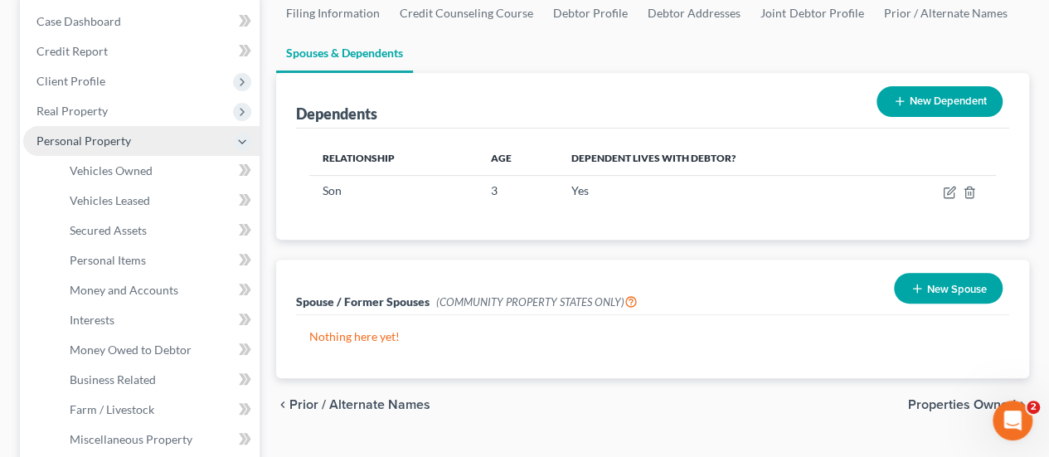
scroll to position [249, 0]
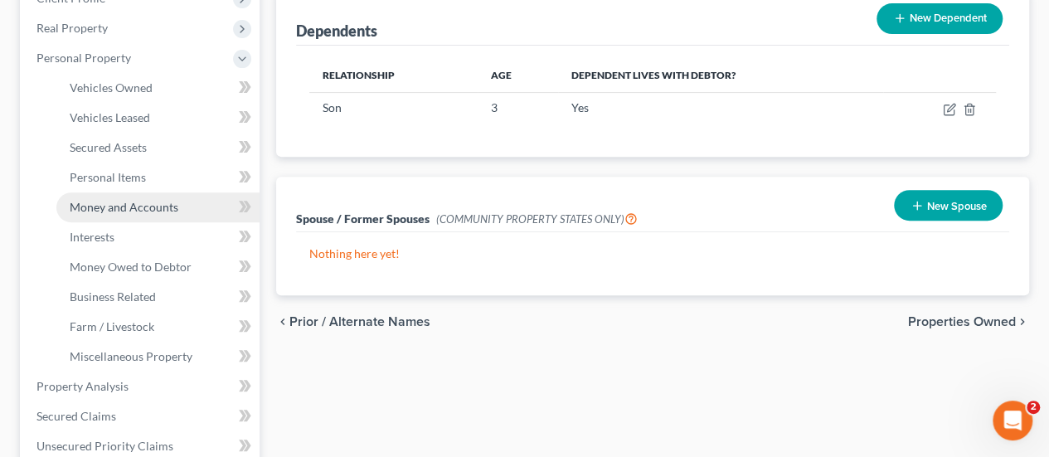
click at [129, 210] on span "Money and Accounts" at bounding box center [124, 207] width 109 height 14
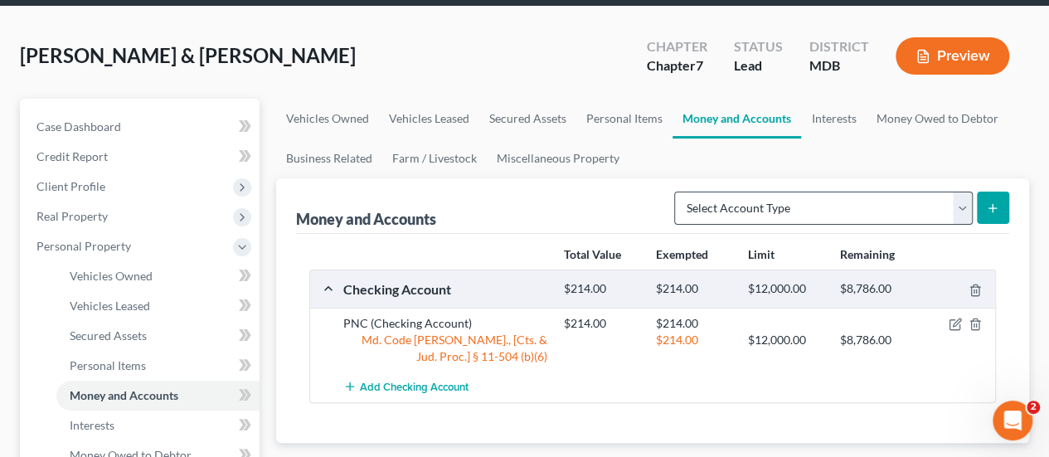
scroll to position [83, 0]
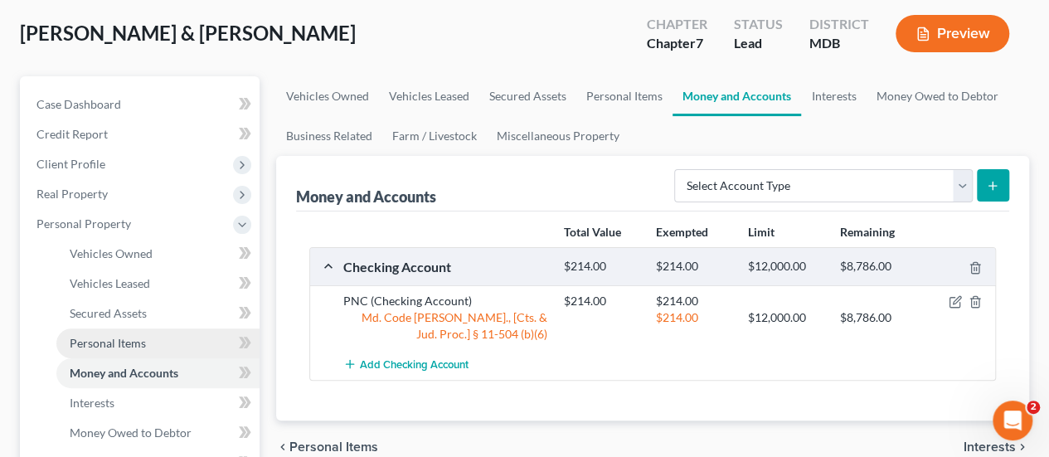
click at [141, 339] on span "Personal Items" at bounding box center [108, 343] width 76 height 14
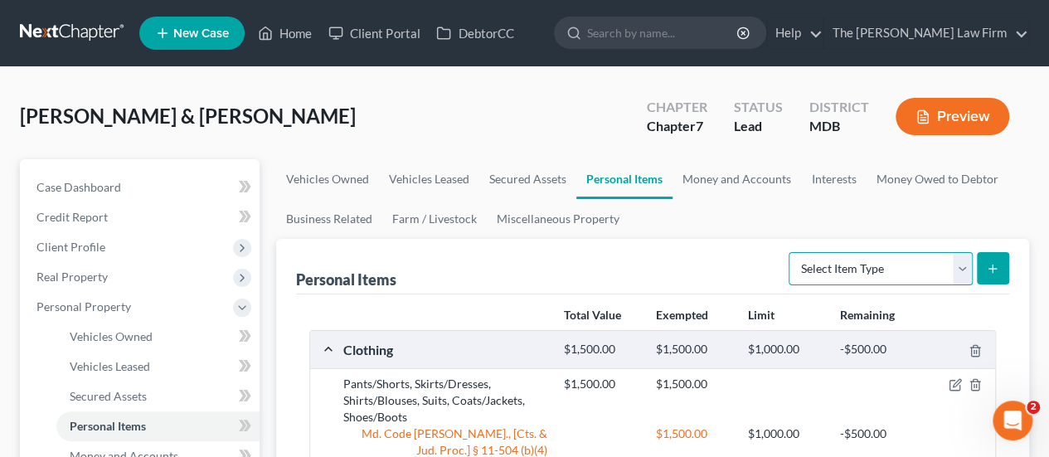
click at [842, 267] on select "Select Item Type Clothing Collectibles Of Value Electronics Firearms Household …" at bounding box center [880, 268] width 184 height 33
select select "clothing"
click at [791, 252] on select "Select Item Type Clothing Collectibles Of Value Electronics Firearms Household …" at bounding box center [880, 268] width 184 height 33
click at [994, 264] on icon "submit" at bounding box center [992, 268] width 13 height 13
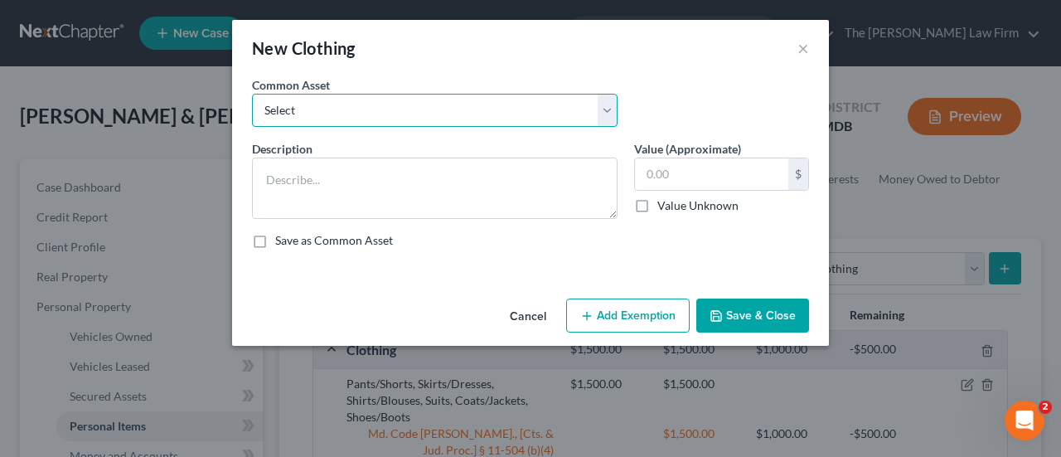
drag, startPoint x: 366, startPoint y: 116, endPoint x: 359, endPoint y: 124, distance: 11.2
click at [366, 116] on select "Select Pants/Shorts, Skirts/Dresses, Shirts/Blouses, Suits, Coats/Jackets, Shoe…" at bounding box center [435, 110] width 366 height 33
select select "2"
click at [252, 94] on select "Select Pants/Shorts, Skirts/Dresses, Shirts/Blouses, Suits, Coats/Jackets, Shoe…" at bounding box center [435, 110] width 366 height 33
type textarea "Pants/Shorts, Skirts/Dresses, Shirts/Blouses, Suits, Coats/Jackets, Shoes/Boots"
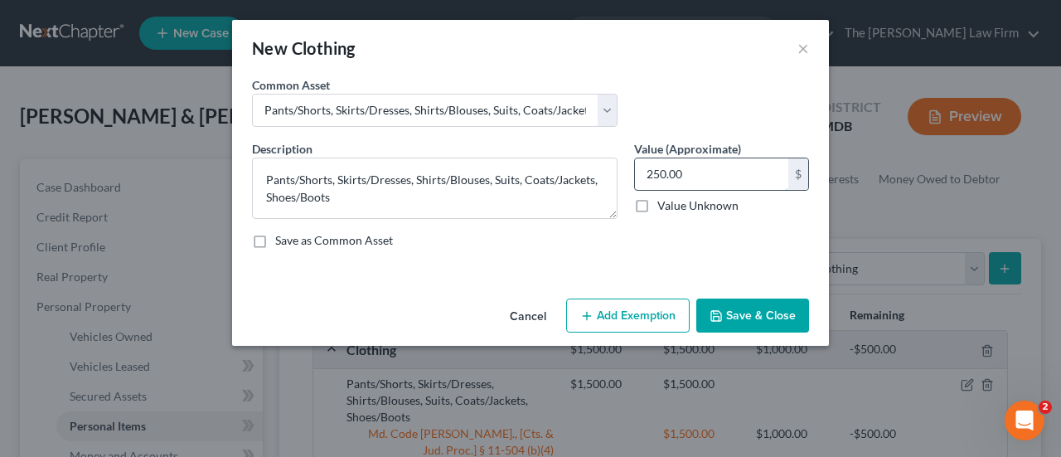
click at [692, 178] on input "250.00" at bounding box center [711, 174] width 153 height 32
type input "850"
click at [641, 307] on button "Add Exemption" at bounding box center [628, 315] width 124 height 35
select select "2"
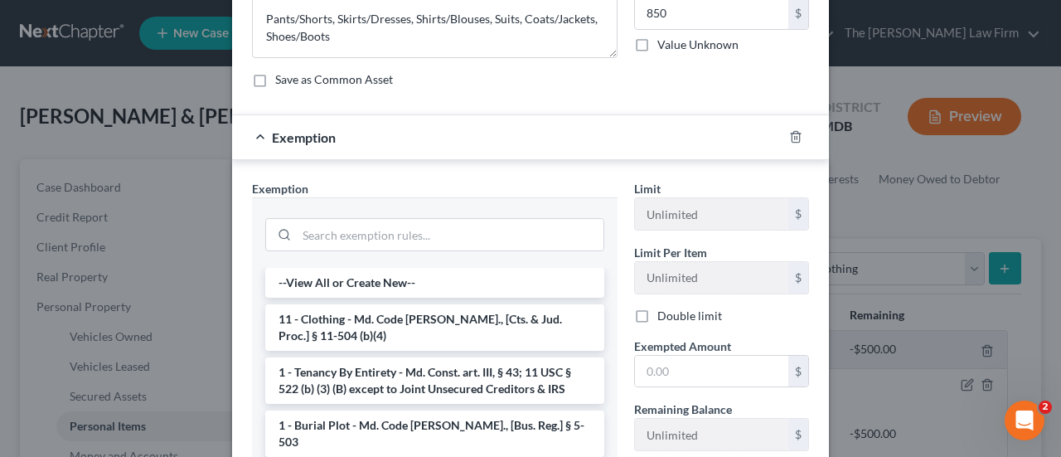
scroll to position [249, 0]
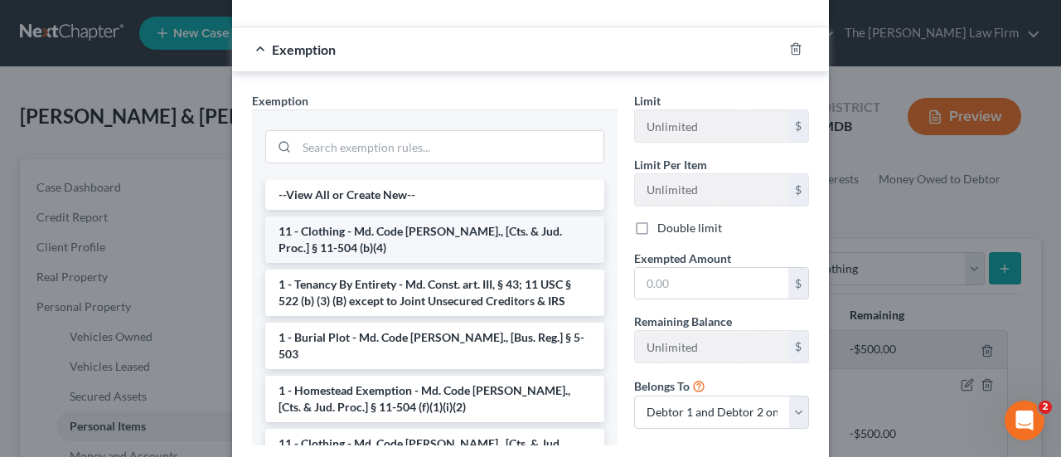
click at [366, 234] on li "11 - Clothing - Md. Code [PERSON_NAME]., [Cts. & Jud. Proc.] § 11-504 (b)(4)" at bounding box center [434, 239] width 339 height 46
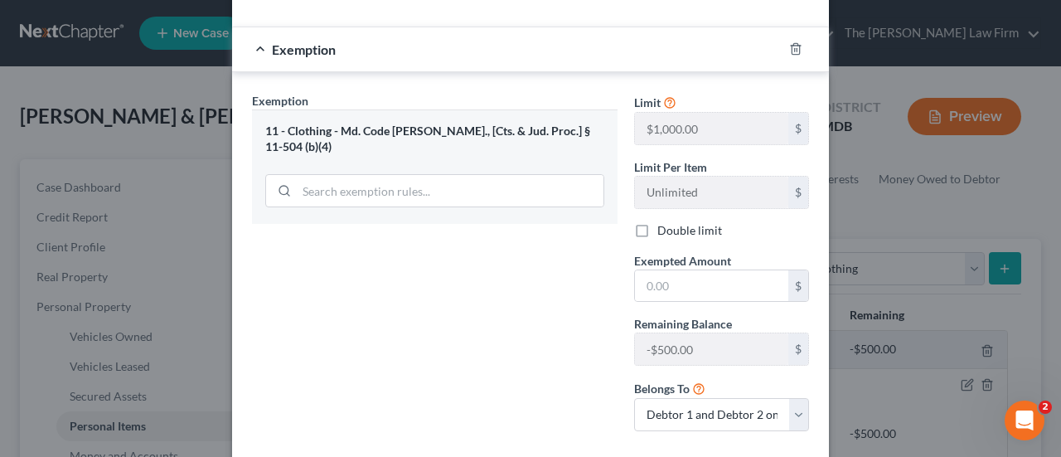
click at [657, 229] on label "Double limit" at bounding box center [689, 230] width 65 height 17
click at [664, 229] on input "Double limit" at bounding box center [669, 227] width 11 height 11
checkbox input "true"
click at [655, 284] on input "text" at bounding box center [711, 286] width 153 height 32
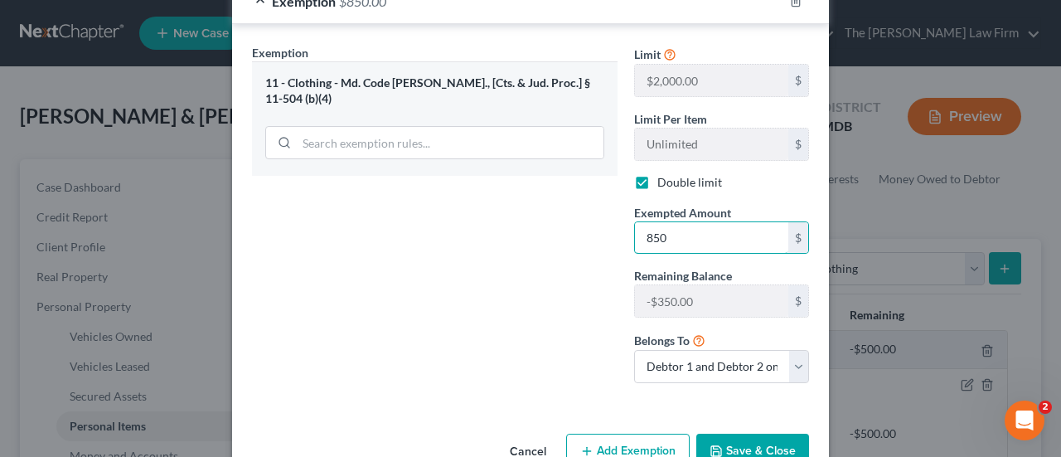
scroll to position [337, 0]
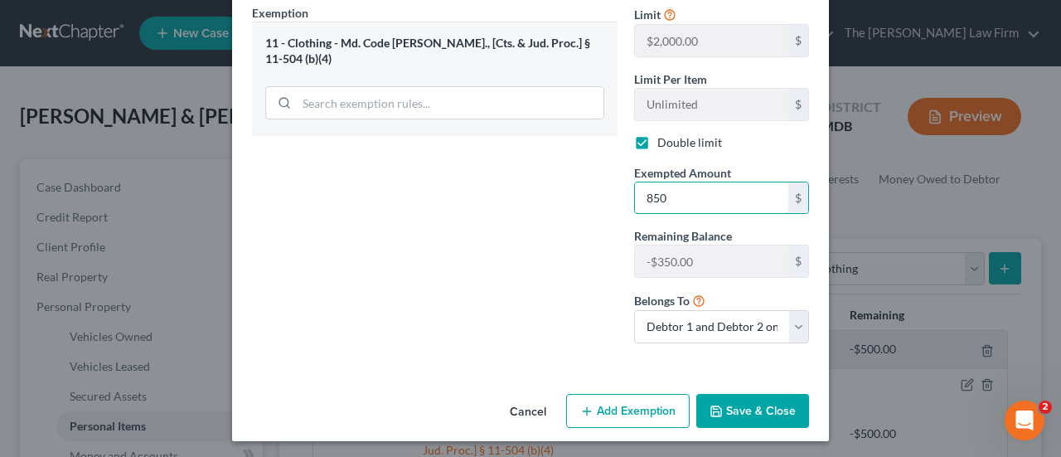
type input "850"
click at [561, 269] on div "Exemption Set must be selected for CA. Exemption * 11 - Clothing - Md. Code [PE…" at bounding box center [435, 180] width 382 height 352
click at [517, 412] on button "Cancel" at bounding box center [528, 411] width 63 height 33
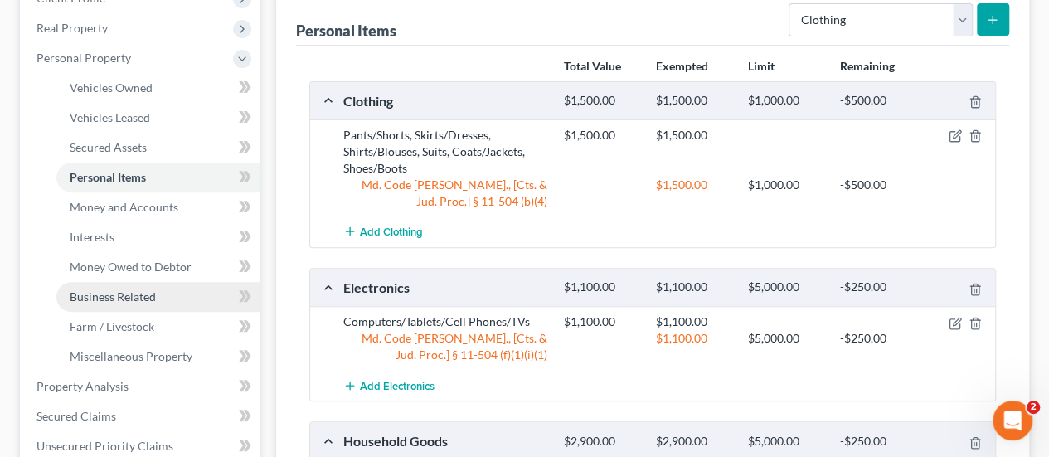
scroll to position [415, 0]
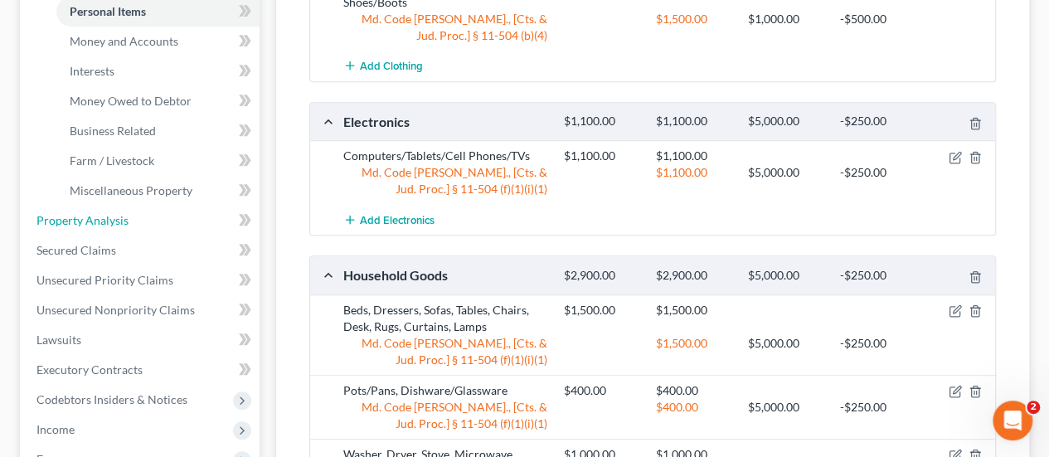
drag, startPoint x: 104, startPoint y: 219, endPoint x: 536, endPoint y: 232, distance: 433.0
click at [104, 219] on span "Property Analysis" at bounding box center [82, 220] width 92 height 14
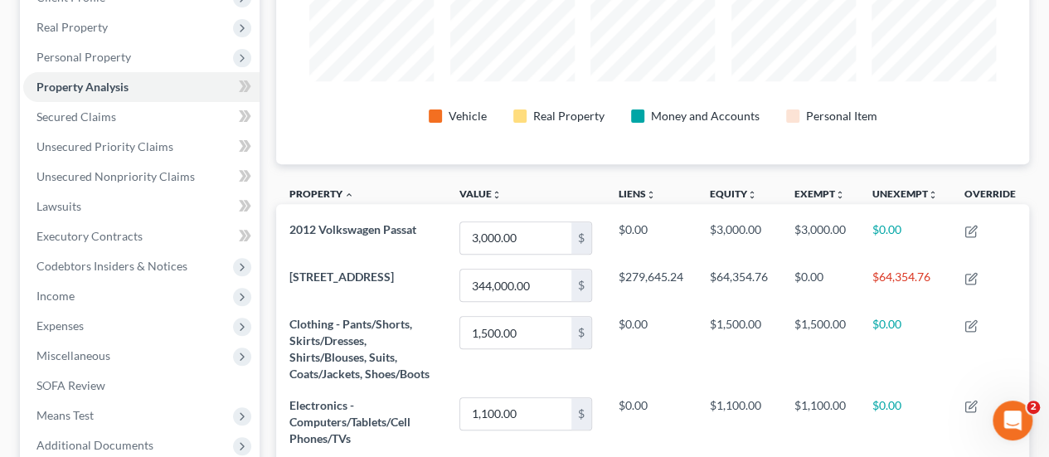
scroll to position [249, 0]
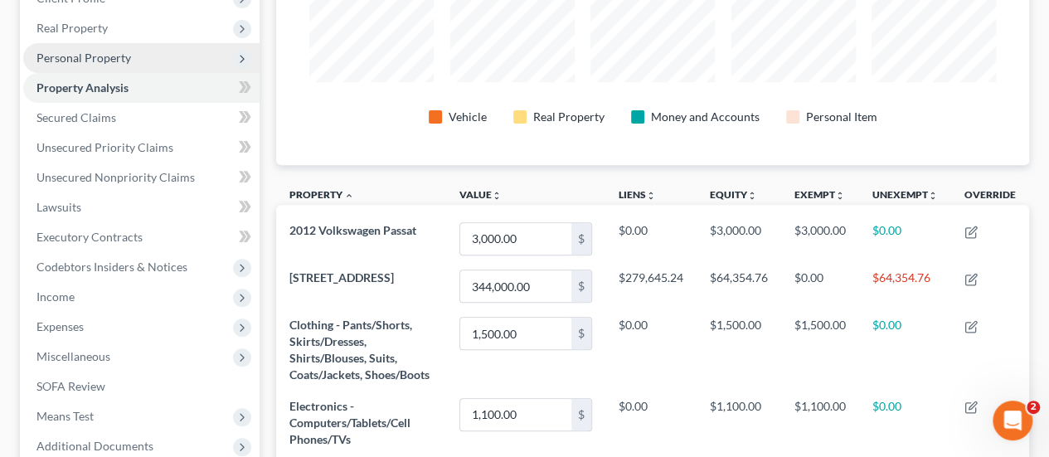
click at [94, 64] on span "Personal Property" at bounding box center [83, 58] width 95 height 14
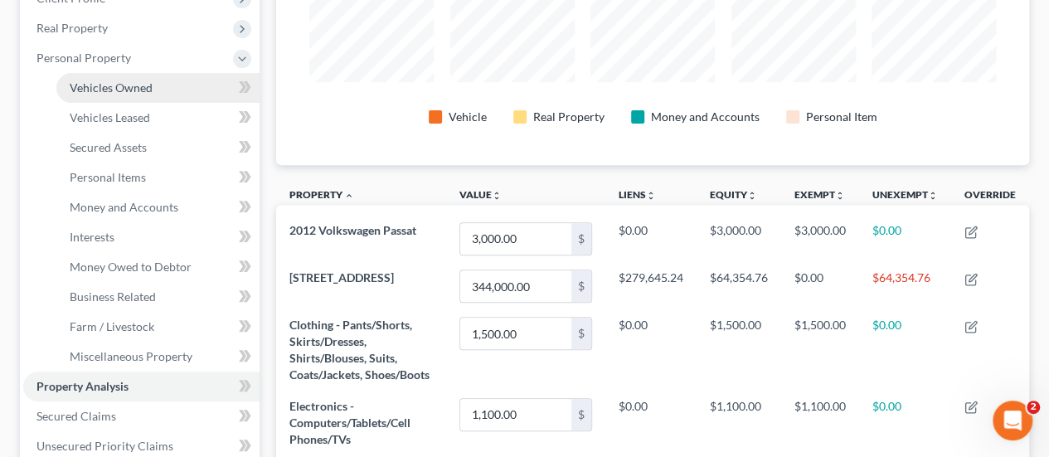
click at [126, 89] on span "Vehicles Owned" at bounding box center [111, 87] width 83 height 14
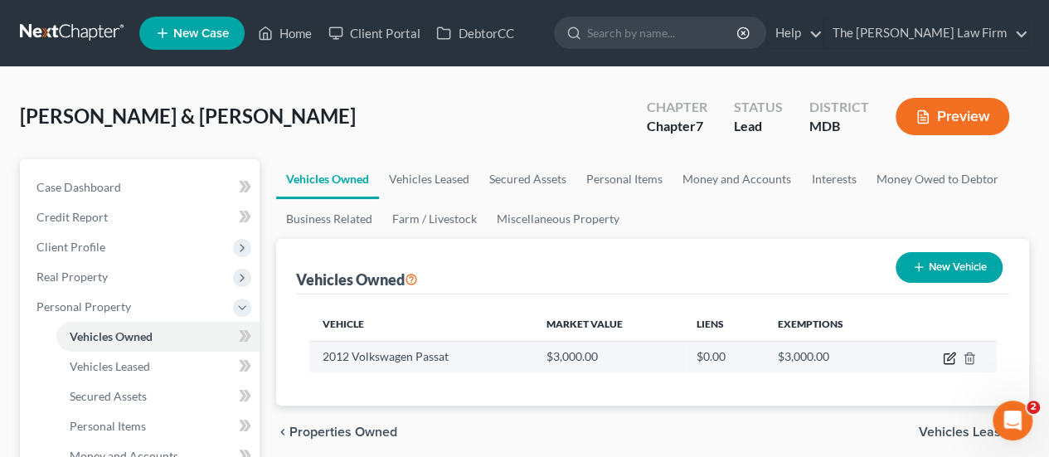
click at [951, 361] on icon "button" at bounding box center [949, 358] width 13 height 13
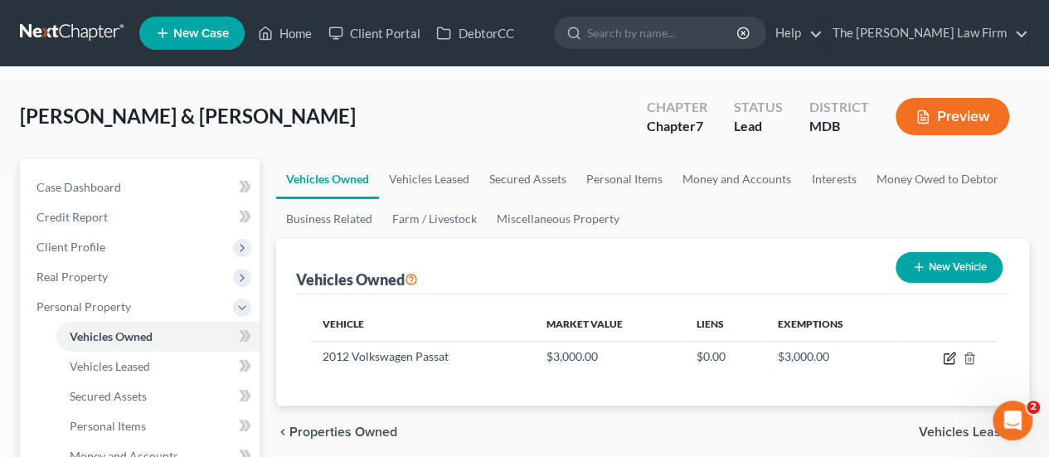
select select "0"
select select "14"
select select "3"
select select "2"
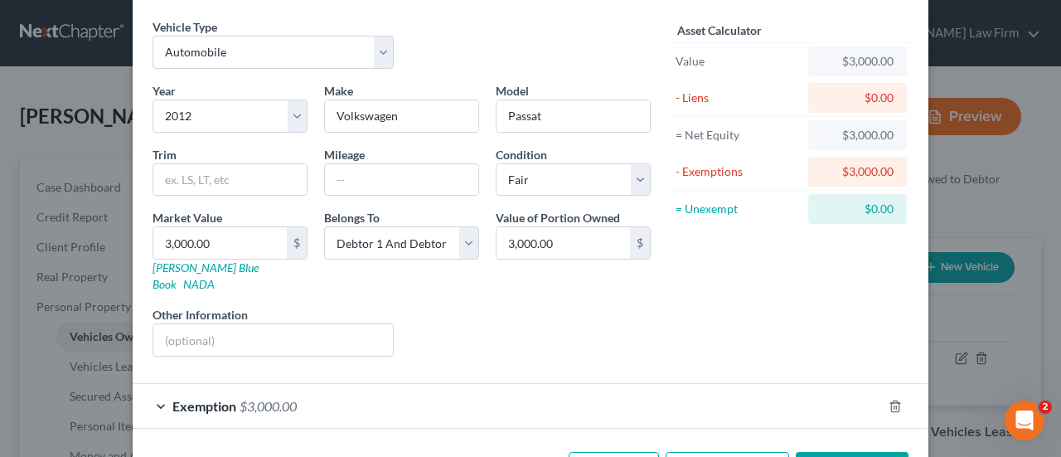
scroll to position [100, 0]
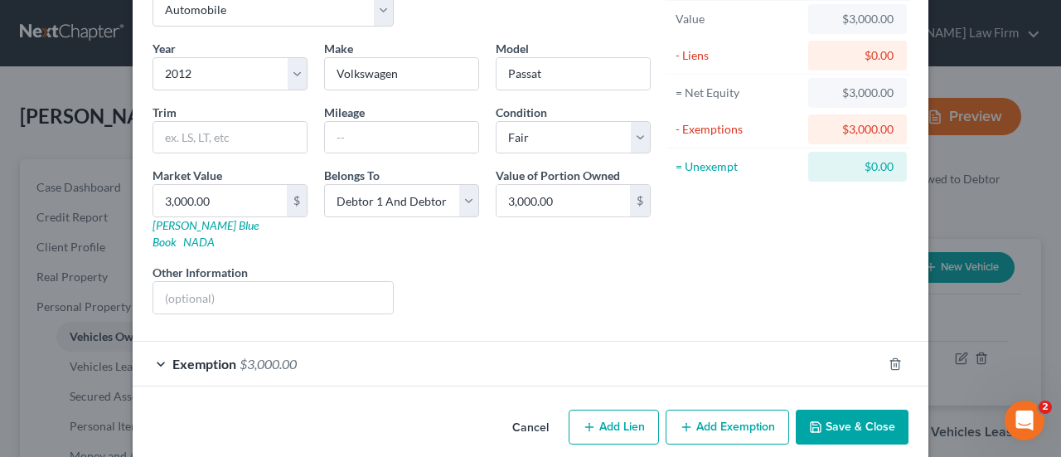
click at [277, 356] on span "$3,000.00" at bounding box center [268, 364] width 57 height 16
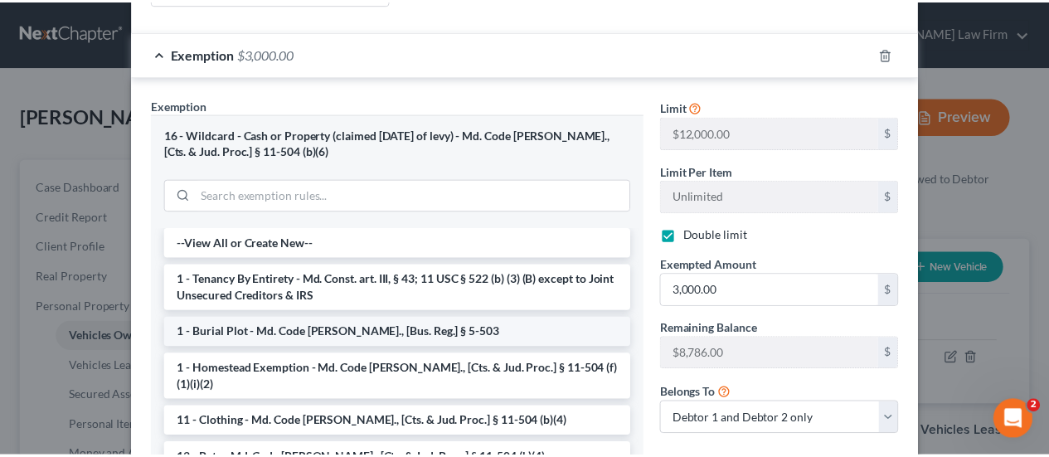
scroll to position [544, 0]
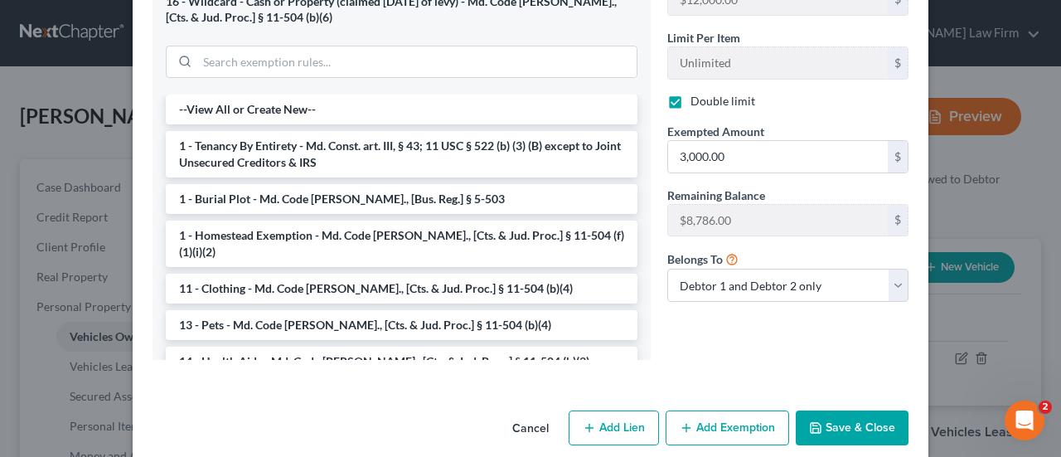
click at [519, 412] on button "Cancel" at bounding box center [530, 428] width 63 height 33
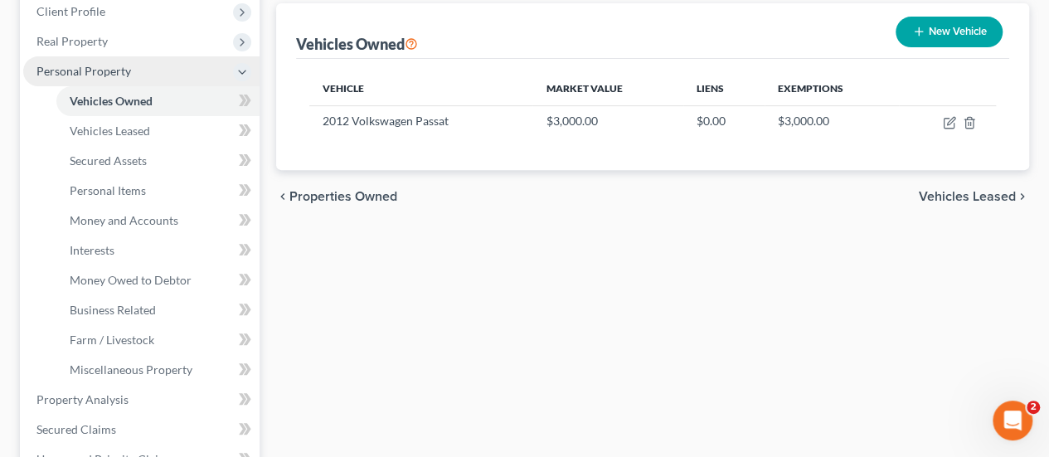
scroll to position [415, 0]
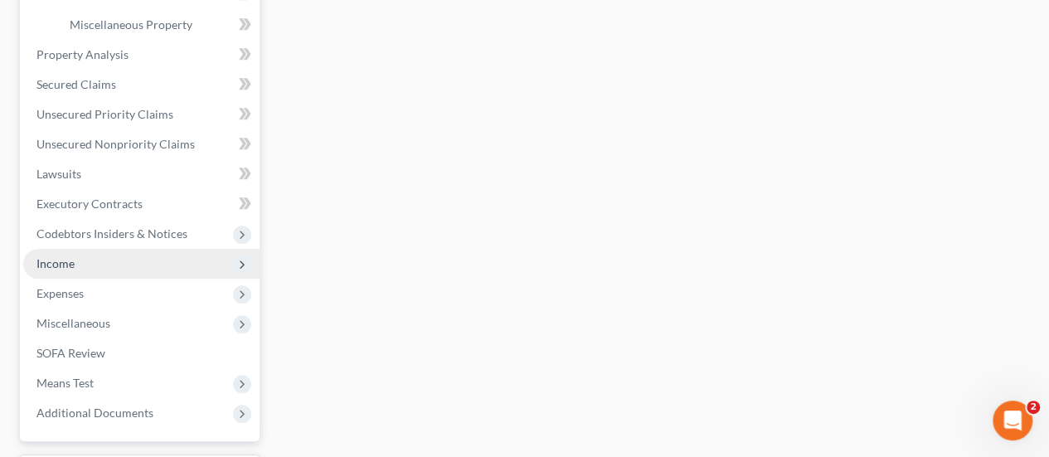
click at [65, 269] on span "Income" at bounding box center [55, 263] width 38 height 14
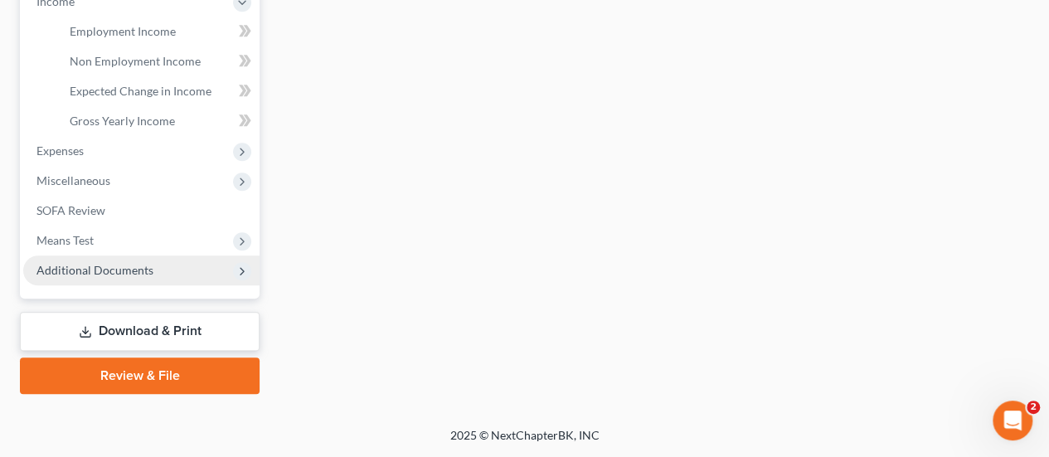
scroll to position [541, 0]
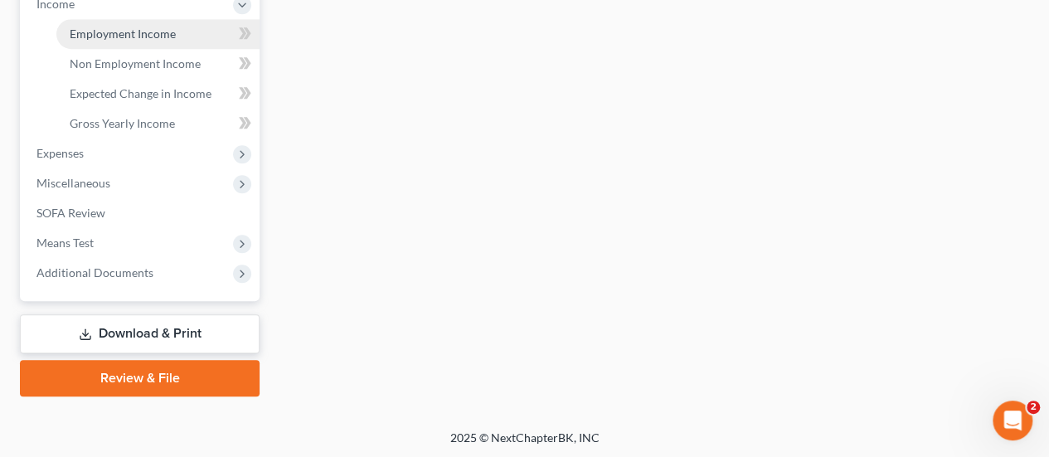
click at [144, 41] on link "Employment Income" at bounding box center [157, 34] width 203 height 30
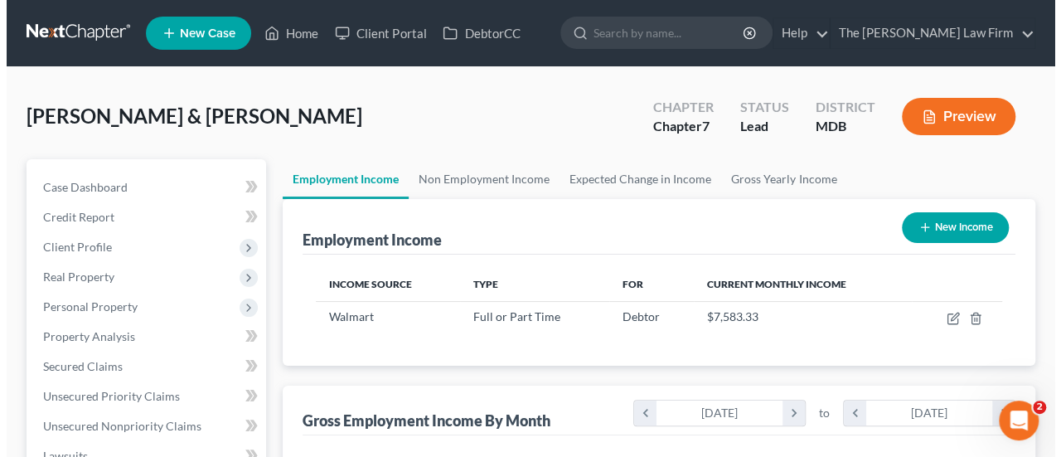
scroll to position [295, 420]
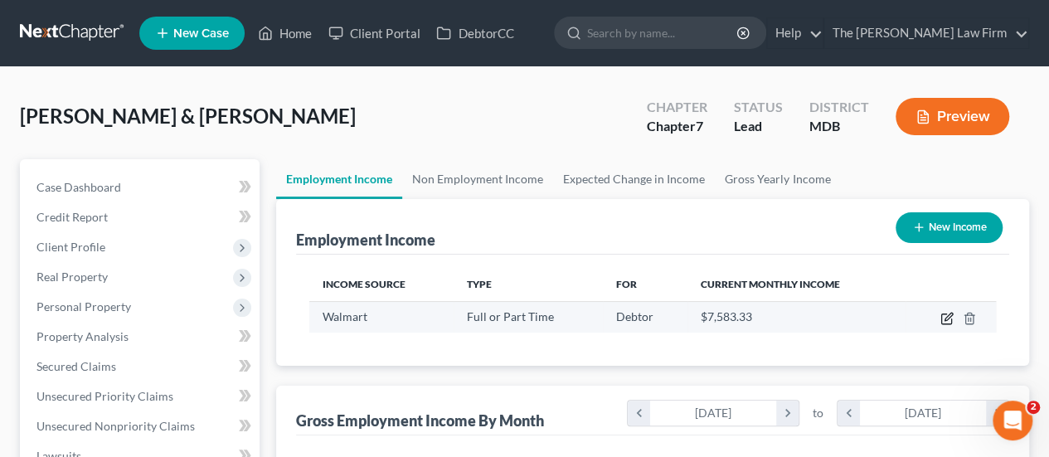
click at [943, 322] on icon "button" at bounding box center [946, 318] width 13 height 13
select select "0"
select select "2"
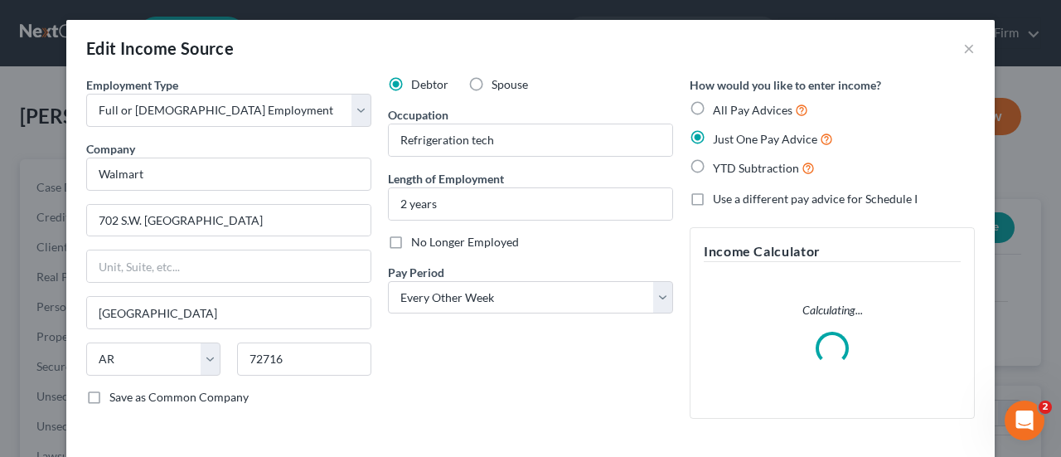
scroll to position [137, 0]
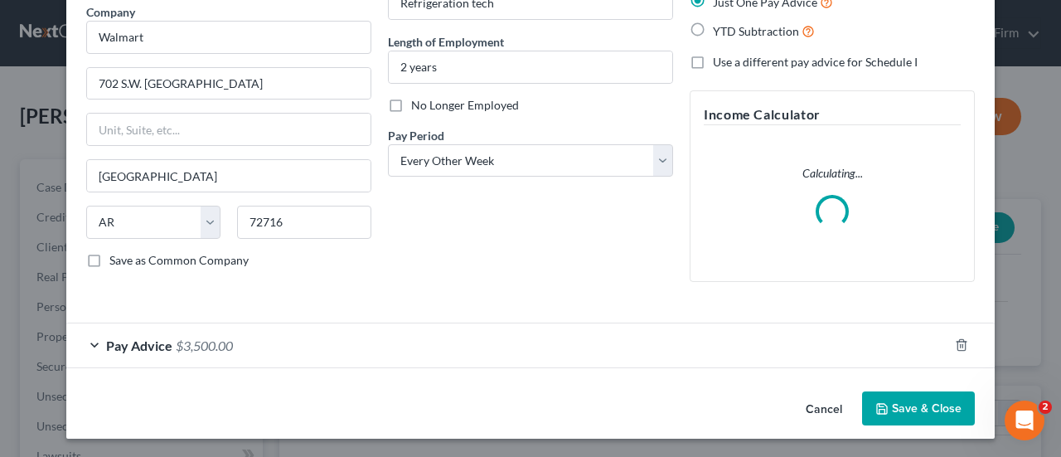
click at [177, 349] on span "$3,500.00" at bounding box center [204, 345] width 57 height 16
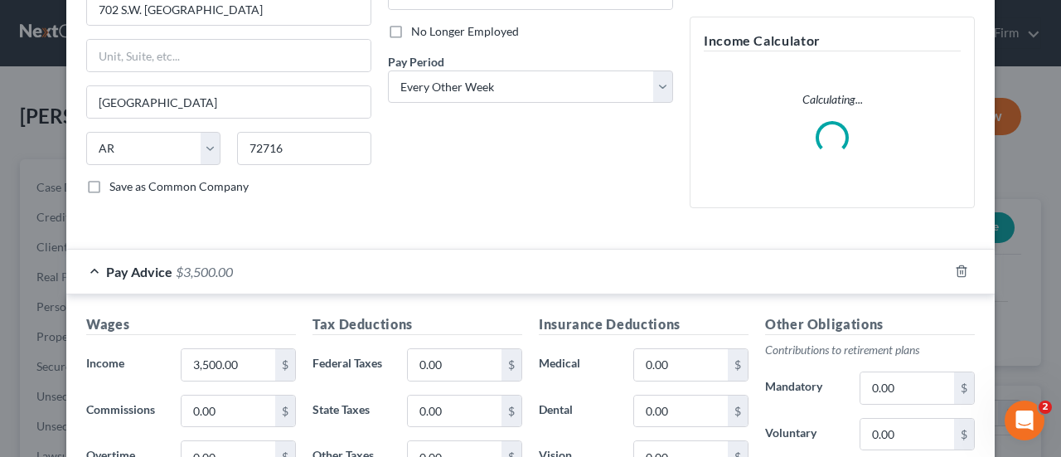
scroll to position [386, 0]
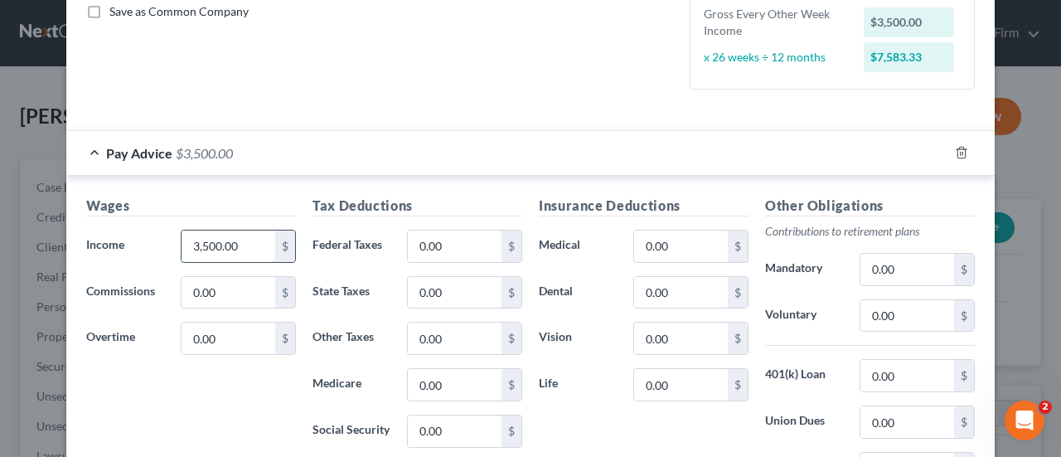
click at [240, 239] on input "3,500.00" at bounding box center [229, 246] width 94 height 32
type input "4,211.4"
click at [449, 429] on input "0.00" at bounding box center [455, 431] width 94 height 32
type input "255.69"
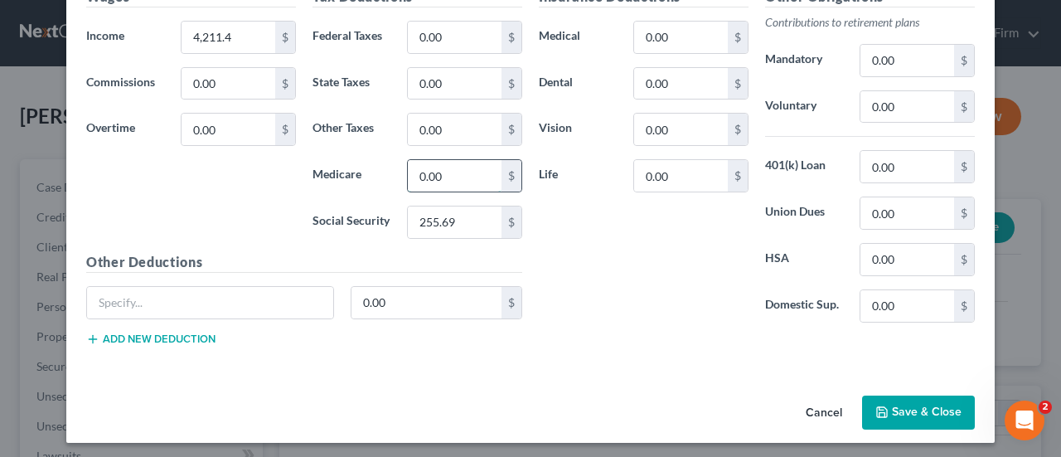
click at [454, 170] on input "0.00" at bounding box center [455, 176] width 94 height 32
type input "59.8"
click at [683, 130] on input "0.00" at bounding box center [681, 130] width 94 height 32
type input "2.76"
click at [895, 112] on input "0.00" at bounding box center [908, 107] width 94 height 32
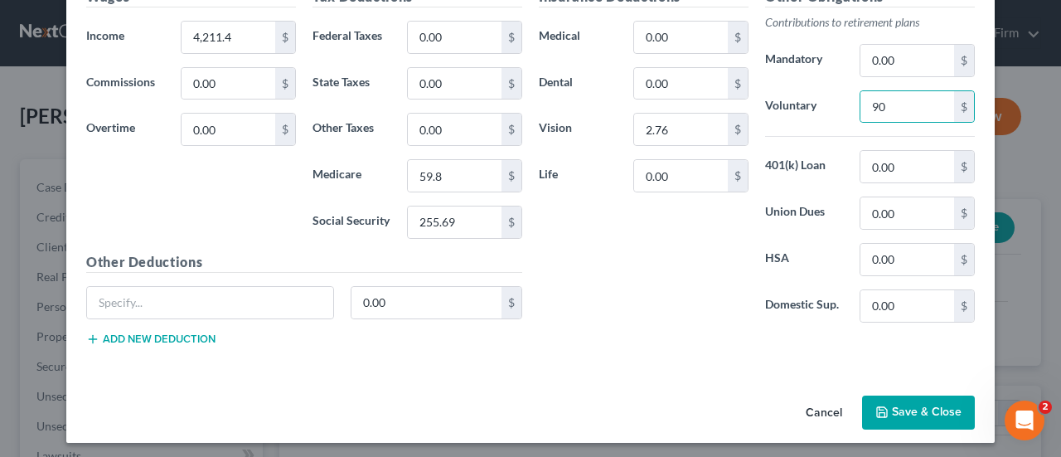
click at [596, 270] on div "Insurance Deductions Medical 0.00 $ Dental 0.00 $ Vision 2.76 $ Life 0.00 $" at bounding box center [644, 161] width 226 height 349
click at [895, 108] on input "90" at bounding box center [908, 107] width 94 height 32
type input "103.5"
click at [594, 258] on div "Insurance Deductions Medical 0.00 $ Dental 0.00 $ Vision 2.76 $ Life 0.00 $" at bounding box center [644, 161] width 226 height 349
click at [232, 301] on input "text" at bounding box center [210, 303] width 246 height 32
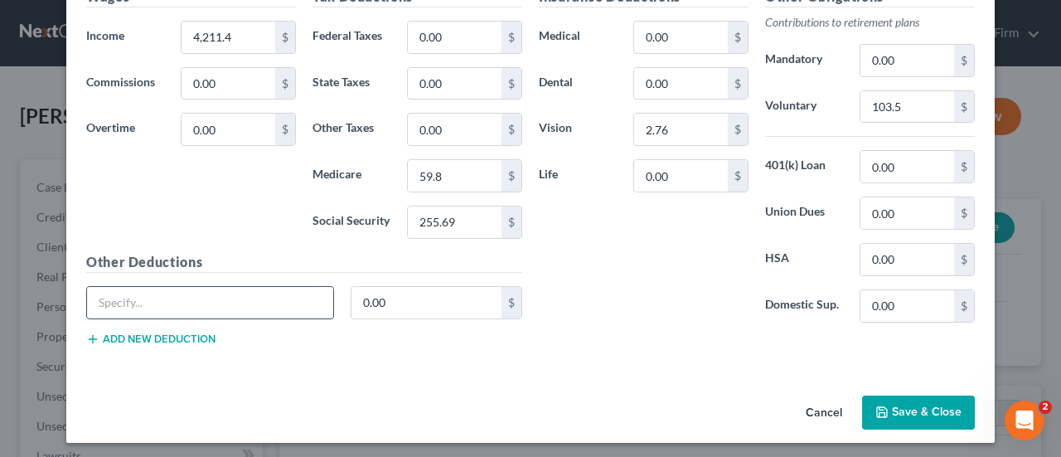
click at [220, 303] on input "text" at bounding box center [210, 303] width 246 height 32
type input "Fitness"
type input "15"
click at [678, 31] on input "0.00" at bounding box center [681, 38] width 94 height 32
type input "36.1"
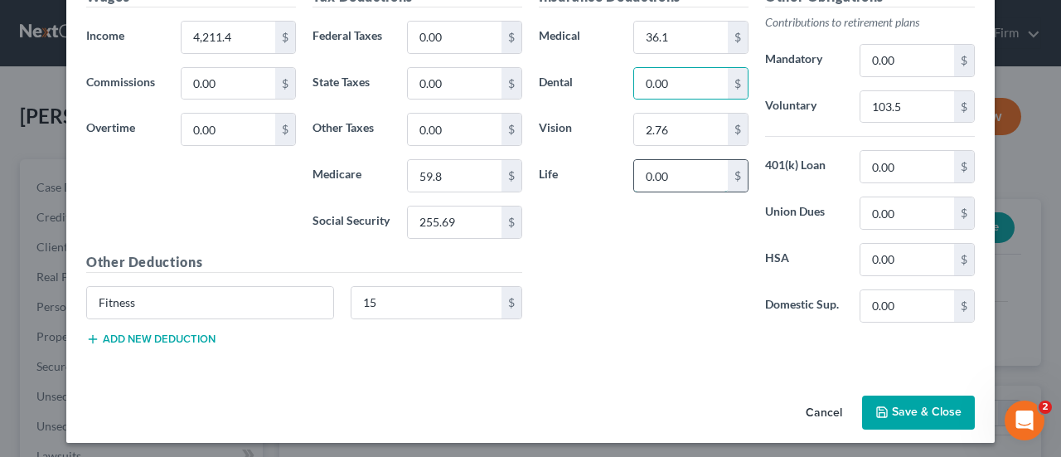
click at [691, 177] on input "0.00" at bounding box center [681, 176] width 94 height 32
type input "31.87"
drag, startPoint x: 912, startPoint y: 417, endPoint x: 510, endPoint y: 304, distance: 417.6
click at [912, 417] on button "Save & Close" at bounding box center [918, 412] width 113 height 35
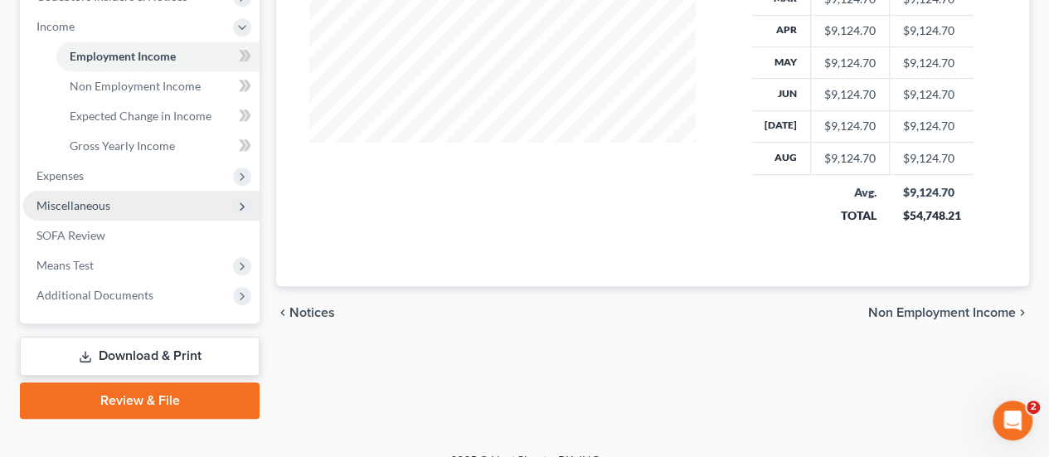
scroll to position [541, 0]
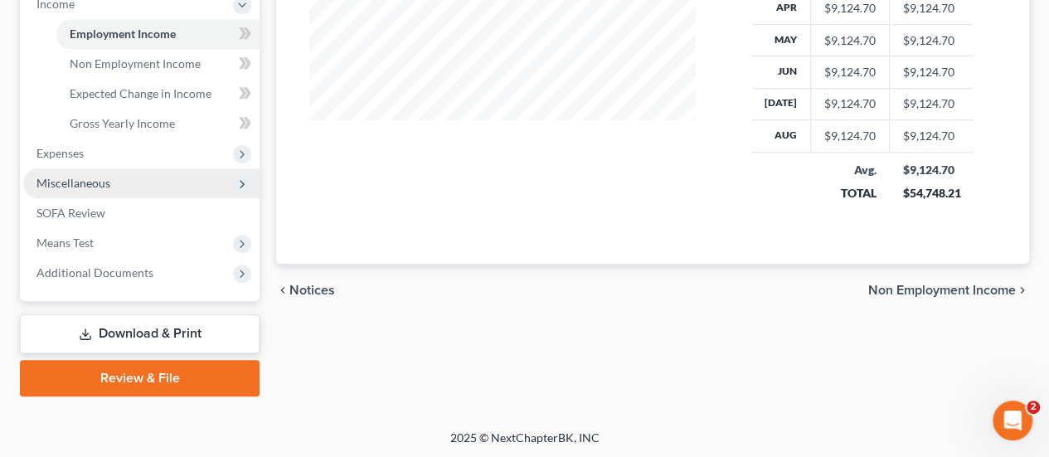
drag, startPoint x: 65, startPoint y: 150, endPoint x: 89, endPoint y: 187, distance: 43.7
click at [65, 150] on span "Expenses" at bounding box center [59, 153] width 47 height 14
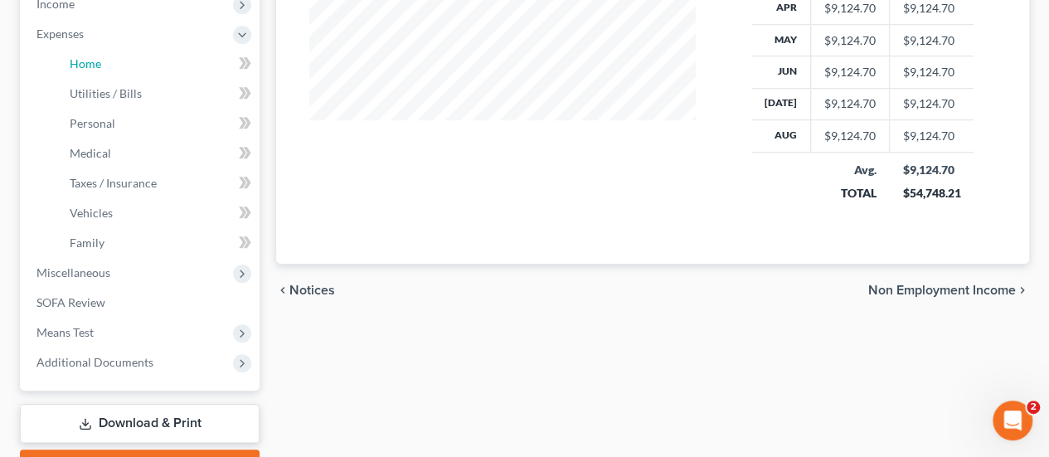
drag, startPoint x: 99, startPoint y: 73, endPoint x: 307, endPoint y: 133, distance: 215.9
click at [99, 73] on link "Home" at bounding box center [157, 64] width 203 height 30
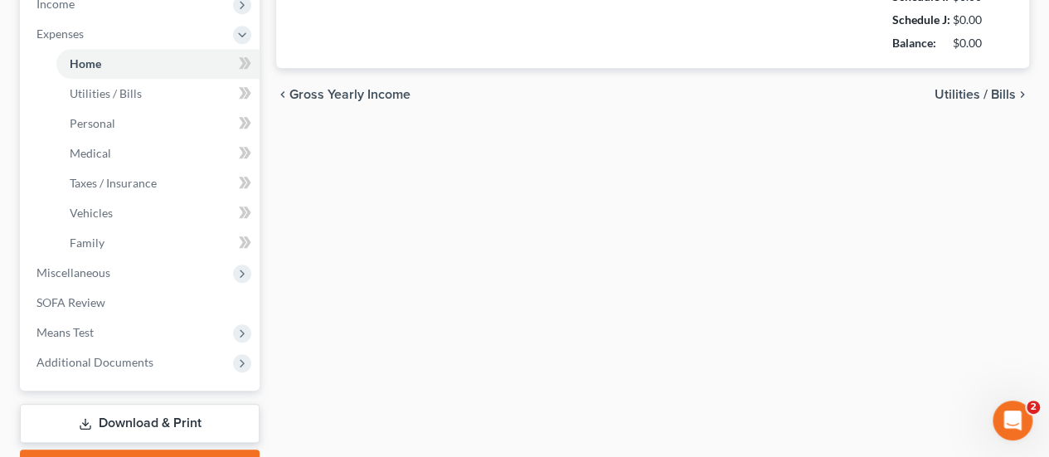
type input "2,505.00"
type input "0.00"
radio input "true"
type input "411.00"
type input "0.00"
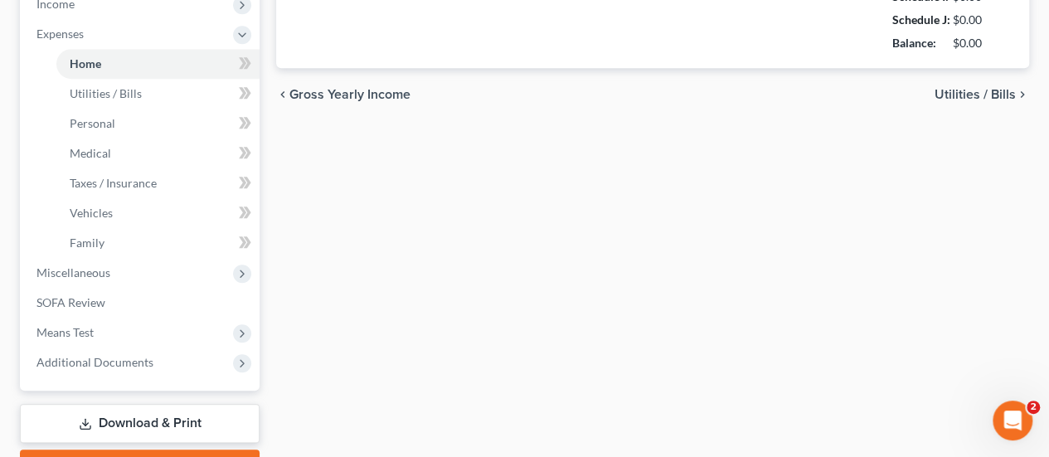
type input "550.00"
type input "0.00"
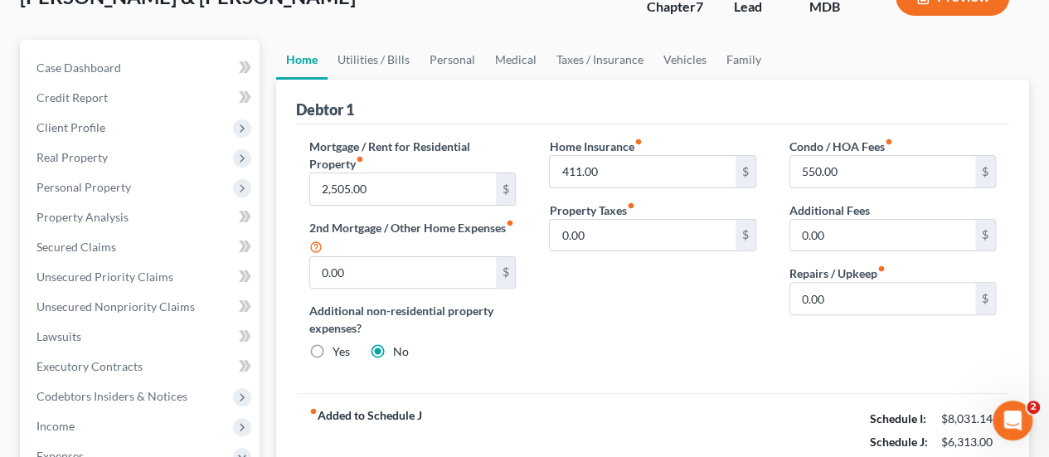
scroll to position [83, 0]
